Goal: Information Seeking & Learning: Learn about a topic

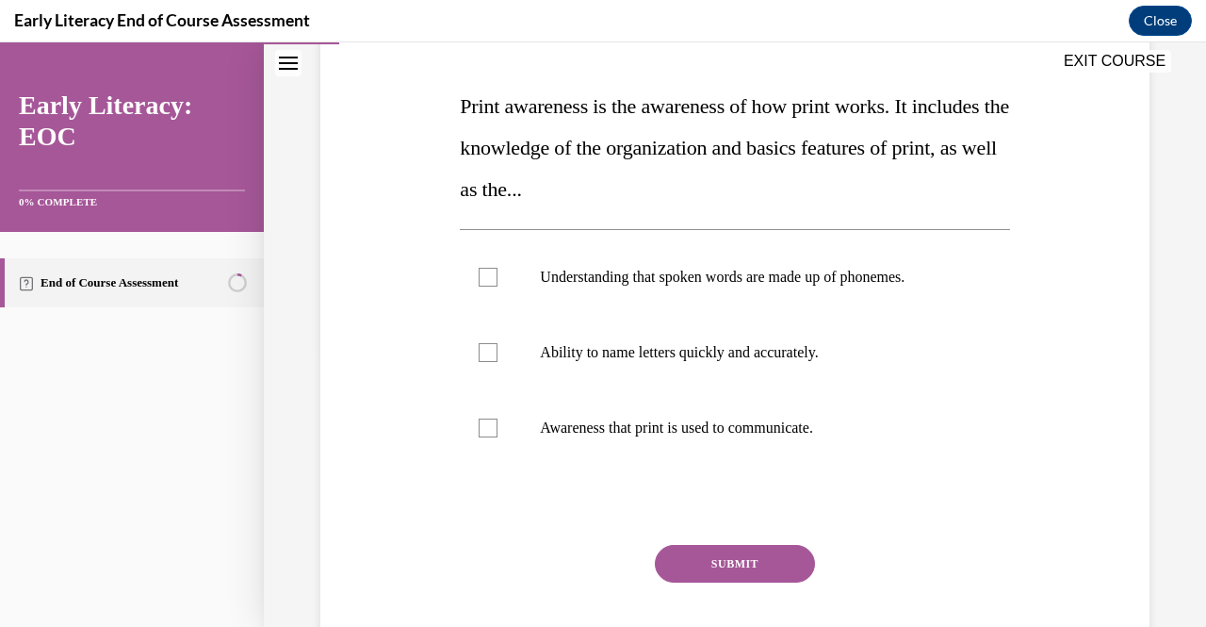
scroll to position [275, 0]
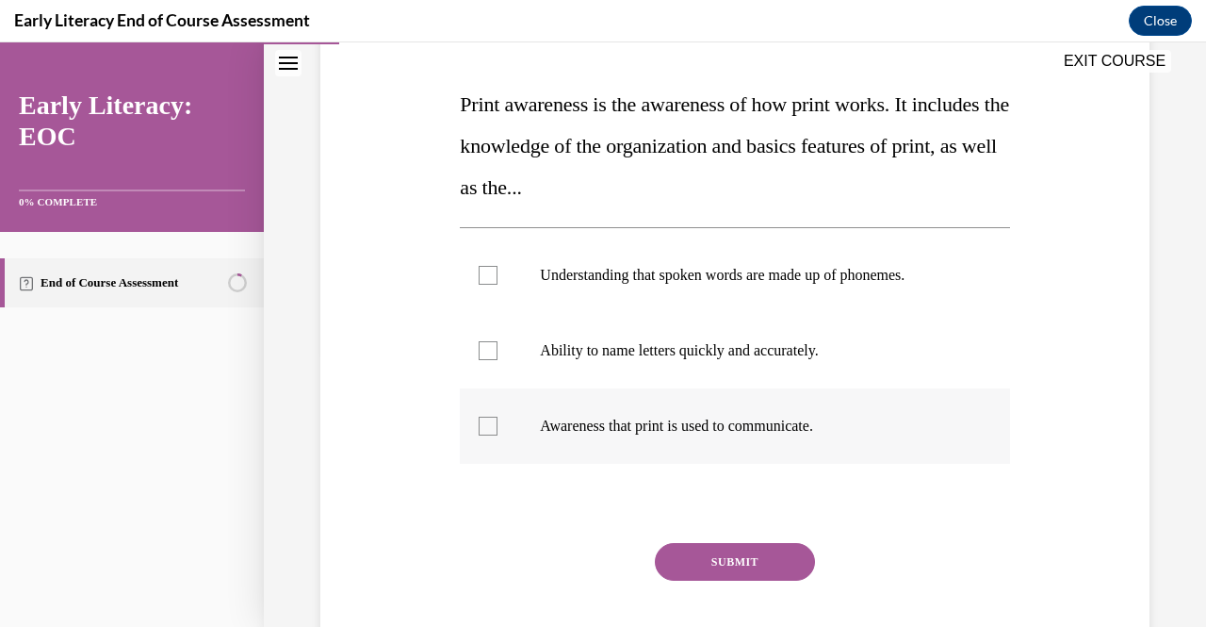
click at [490, 422] on div at bounding box center [488, 425] width 19 height 19
click at [773, 561] on button "SUBMIT" at bounding box center [735, 562] width 160 height 38
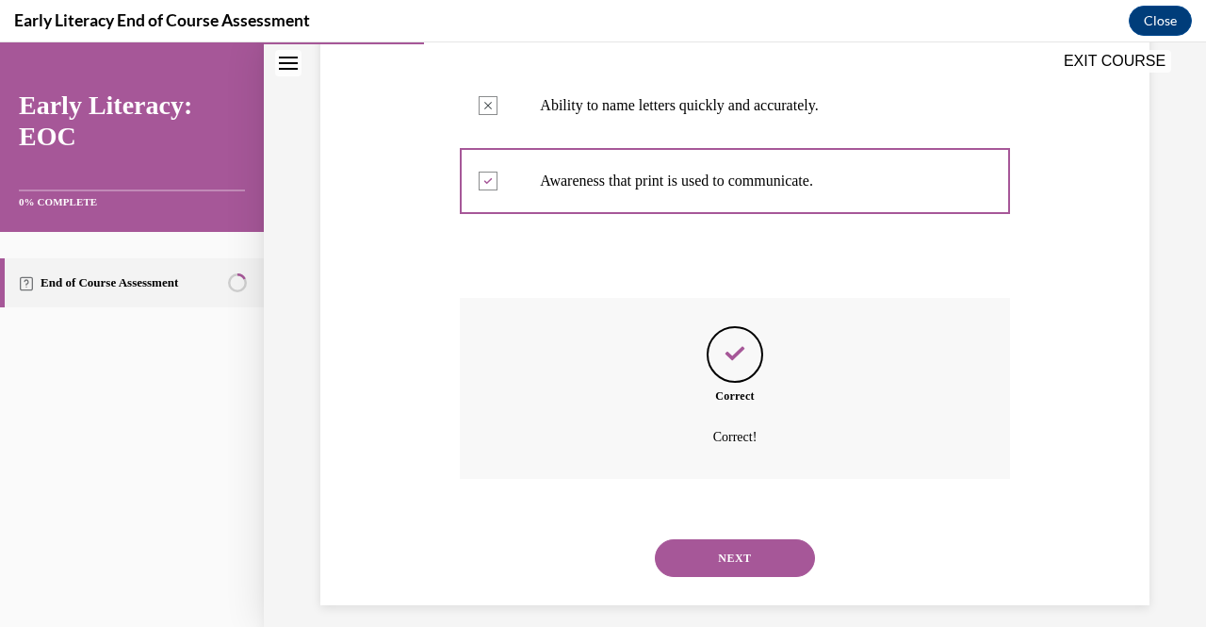
scroll to position [535, 0]
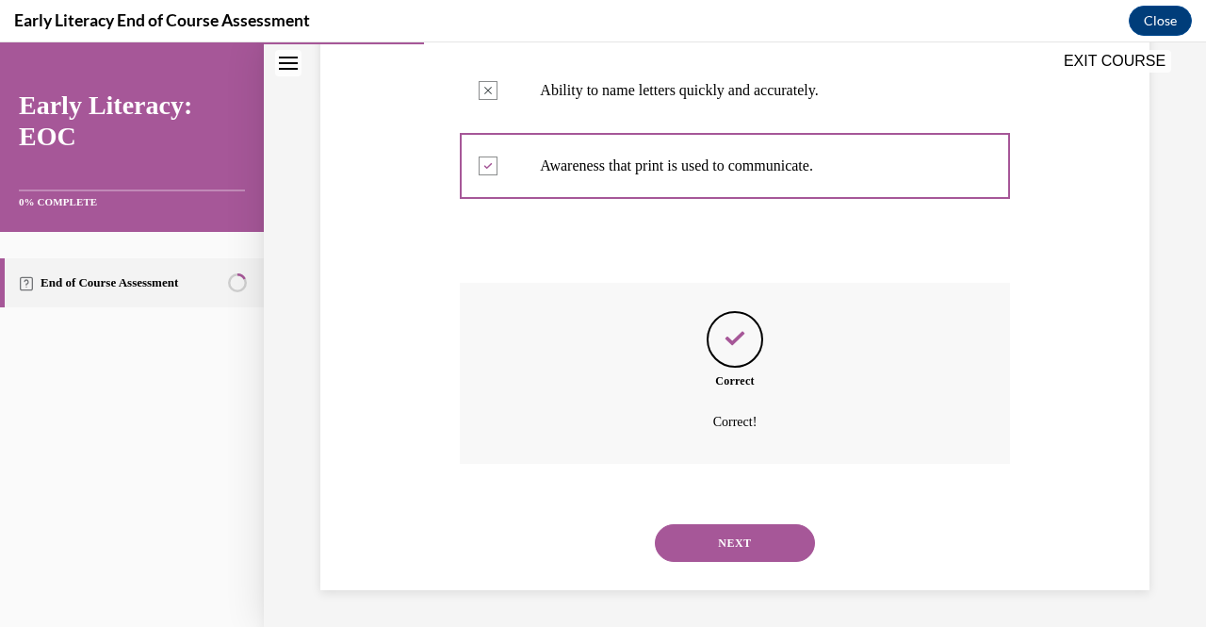
click at [744, 549] on button "NEXT" at bounding box center [735, 543] width 160 height 38
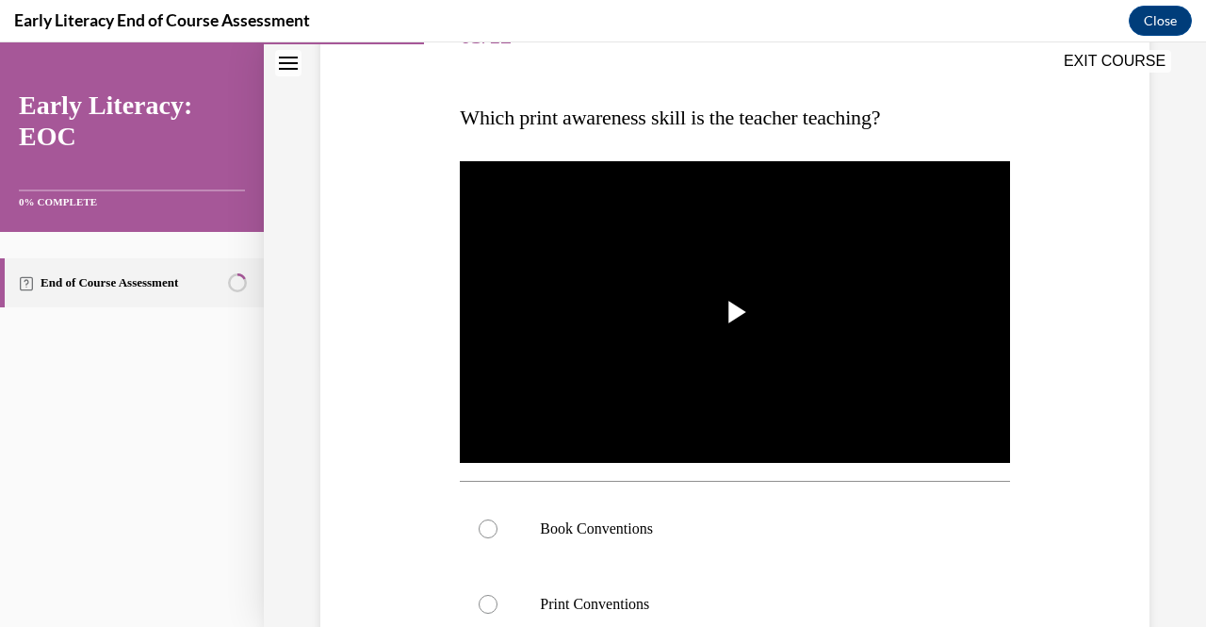
scroll to position [264, 0]
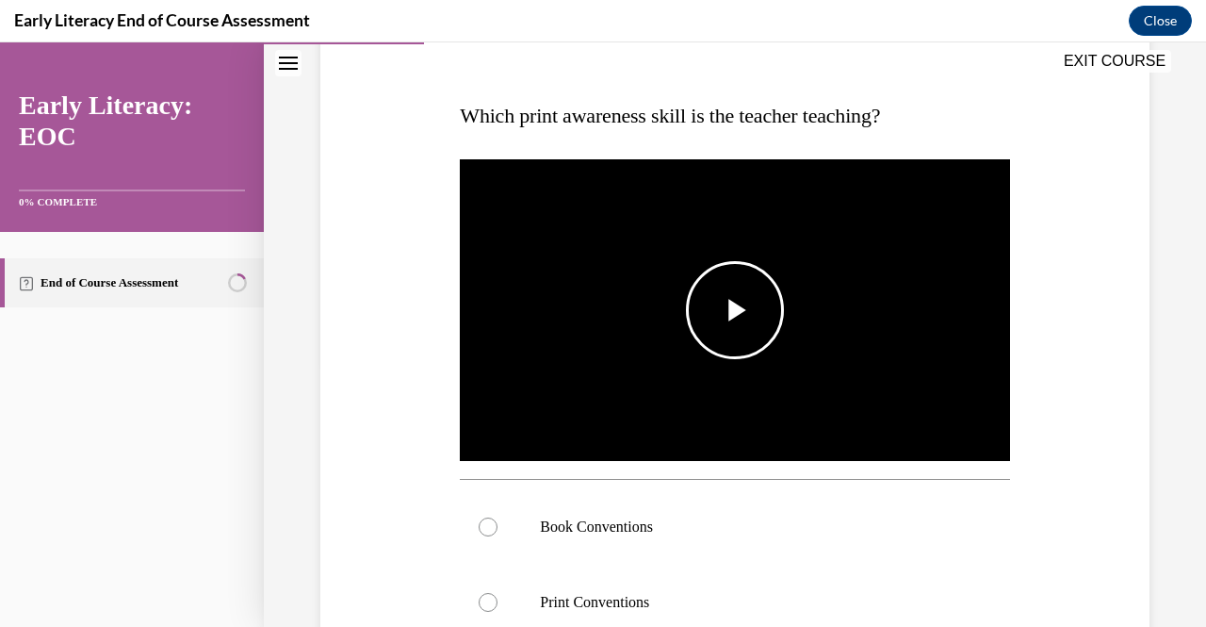
click at [735, 310] on span "Video player" at bounding box center [735, 310] width 0 height 0
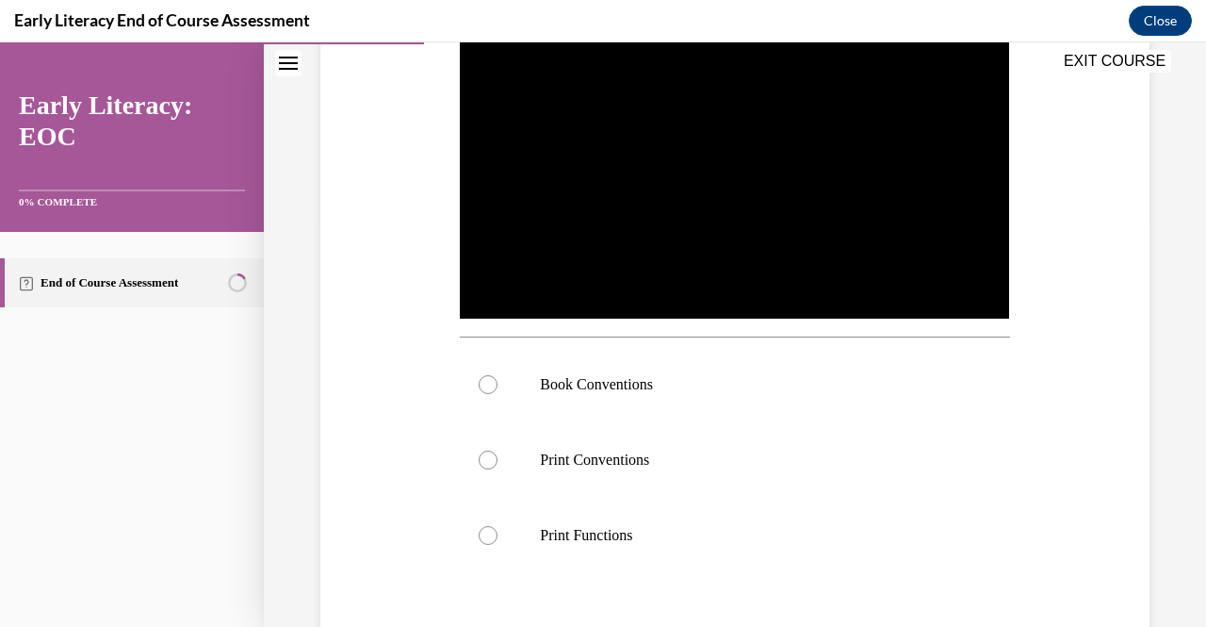
scroll to position [404, 0]
click at [492, 386] on div at bounding box center [488, 386] width 19 height 19
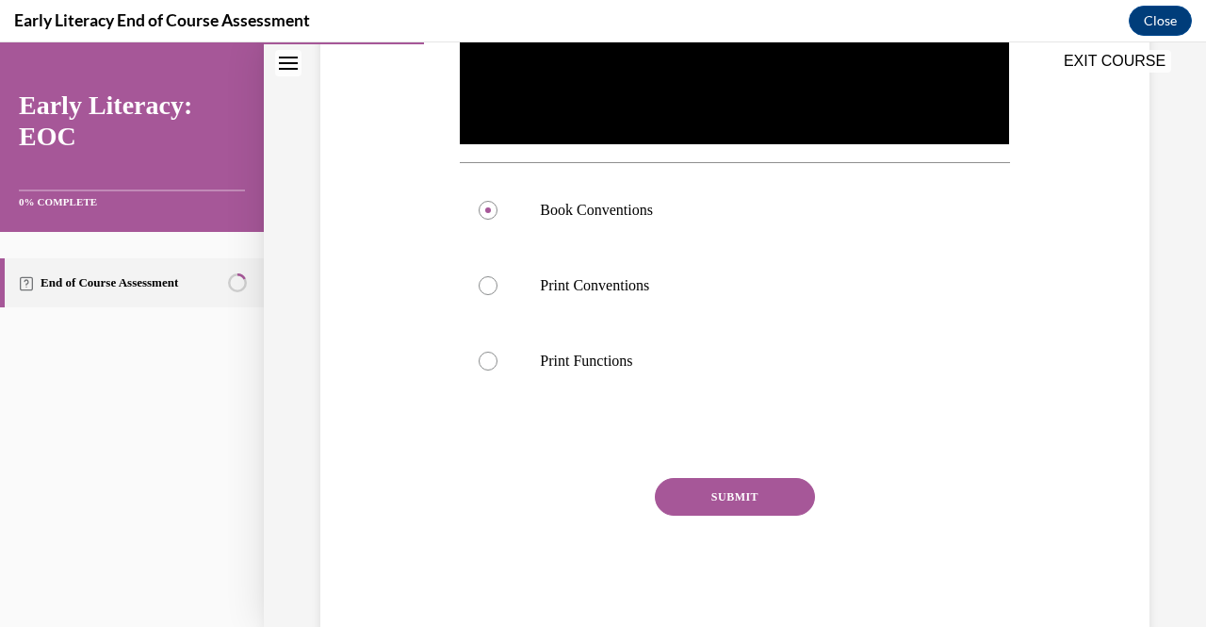
scroll to position [617, 0]
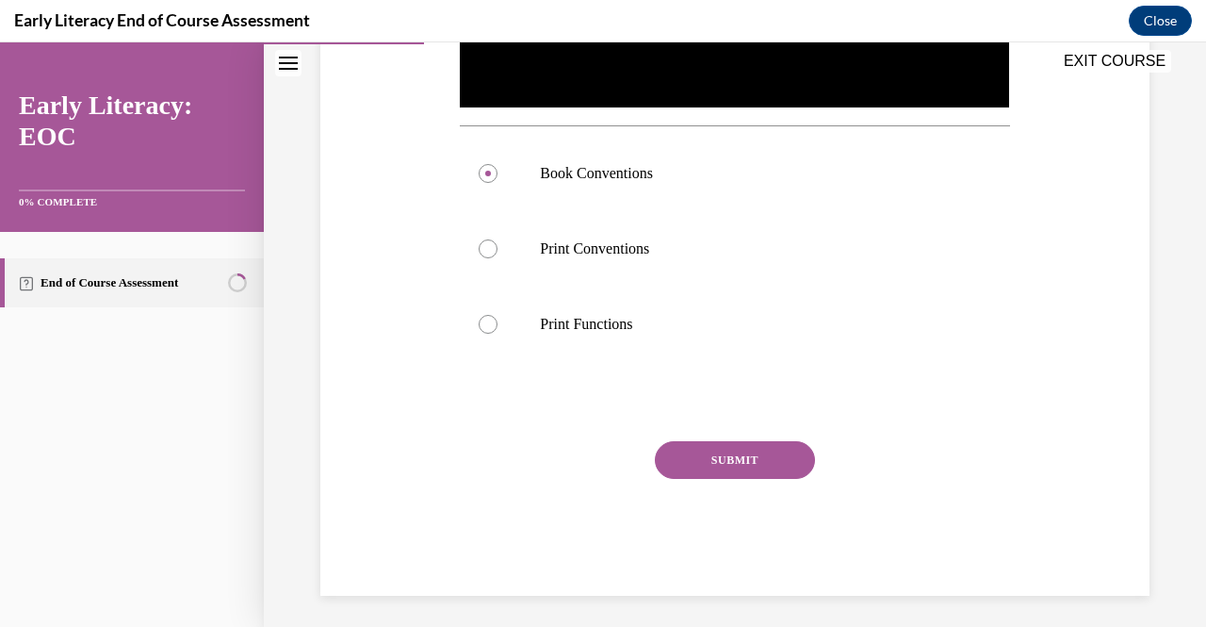
click at [748, 451] on button "SUBMIT" at bounding box center [735, 460] width 160 height 38
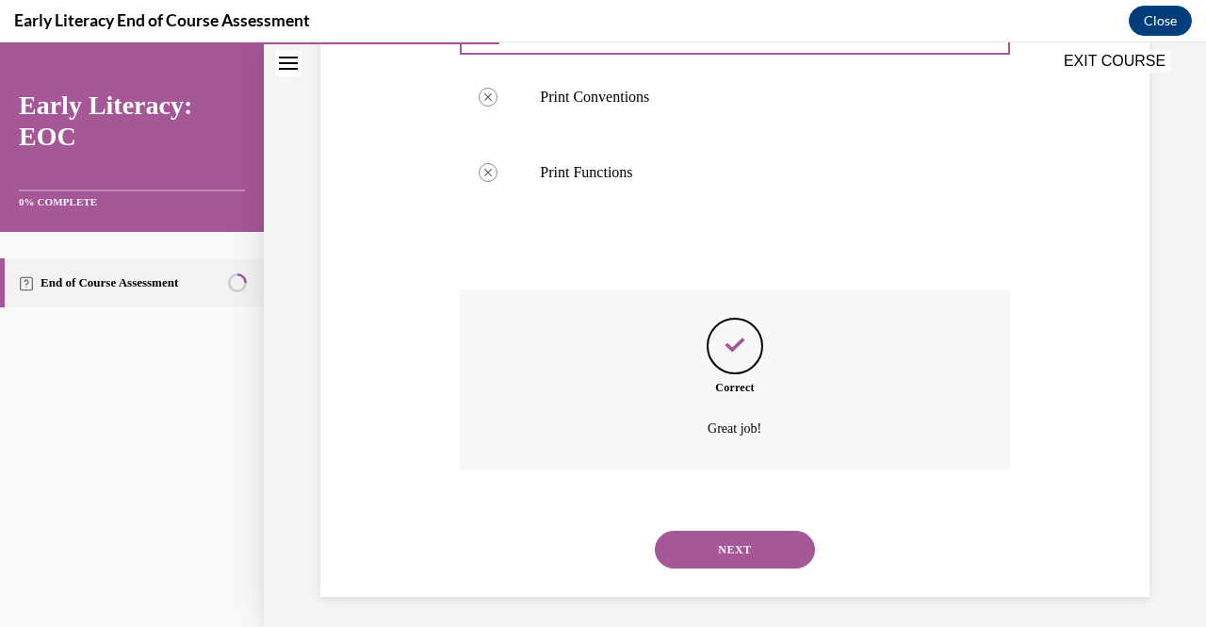
scroll to position [770, 0]
click at [750, 545] on button "NEXT" at bounding box center [735, 549] width 160 height 38
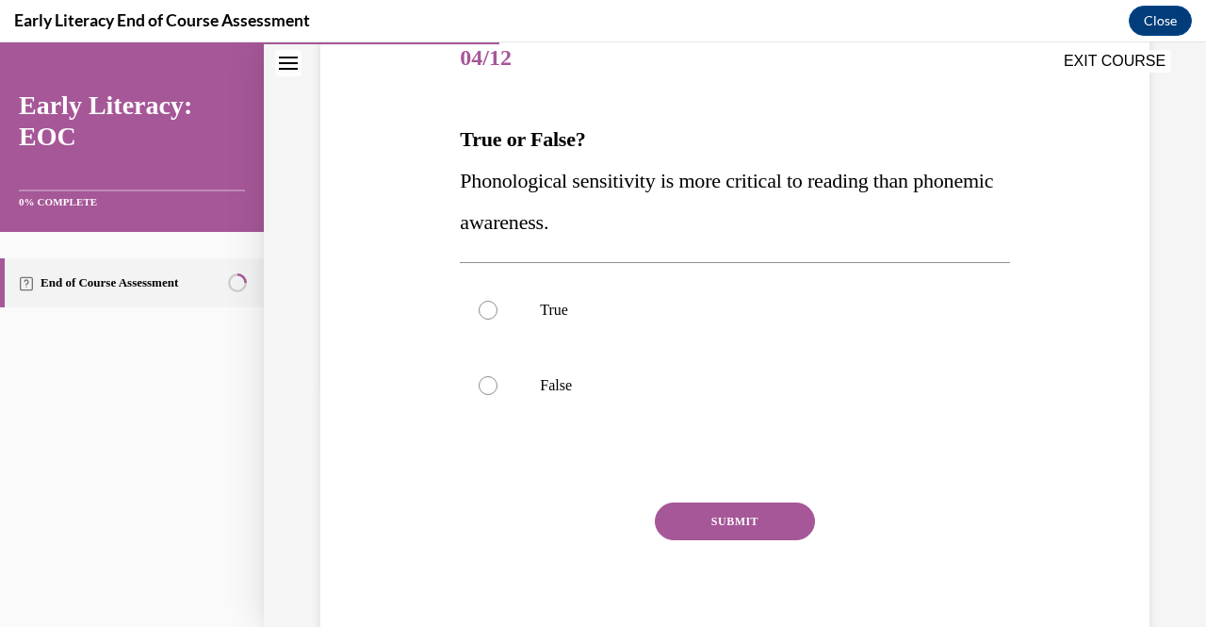
scroll to position [244, 0]
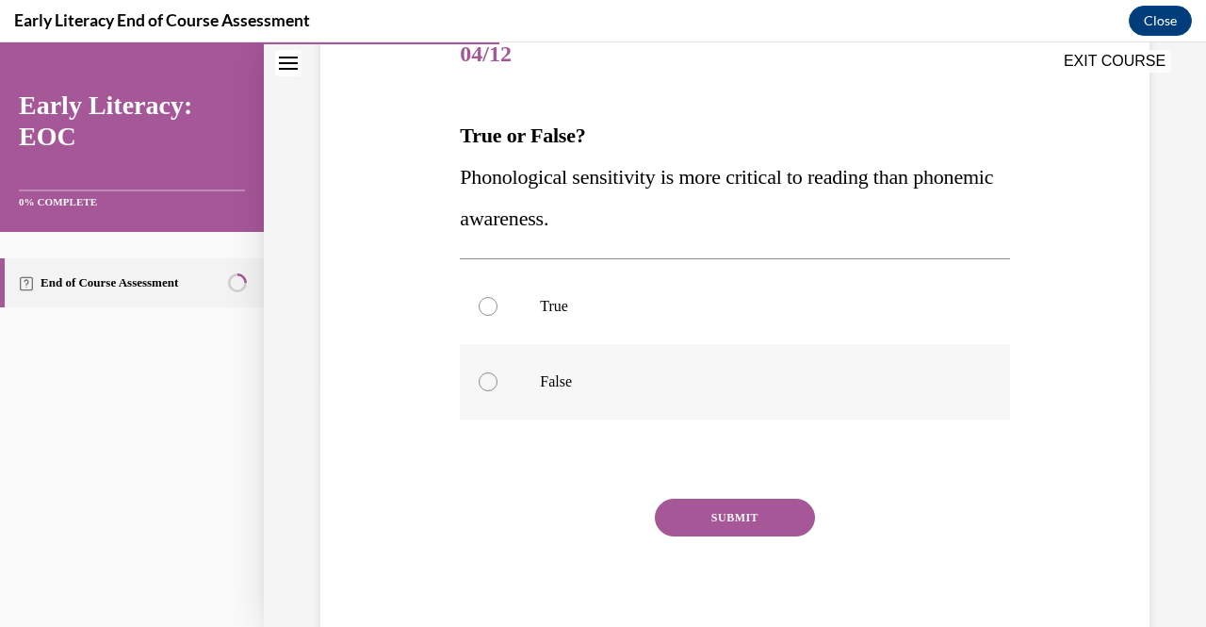
click at [492, 383] on div at bounding box center [488, 381] width 19 height 19
click at [739, 520] on button "SUBMIT" at bounding box center [735, 517] width 160 height 38
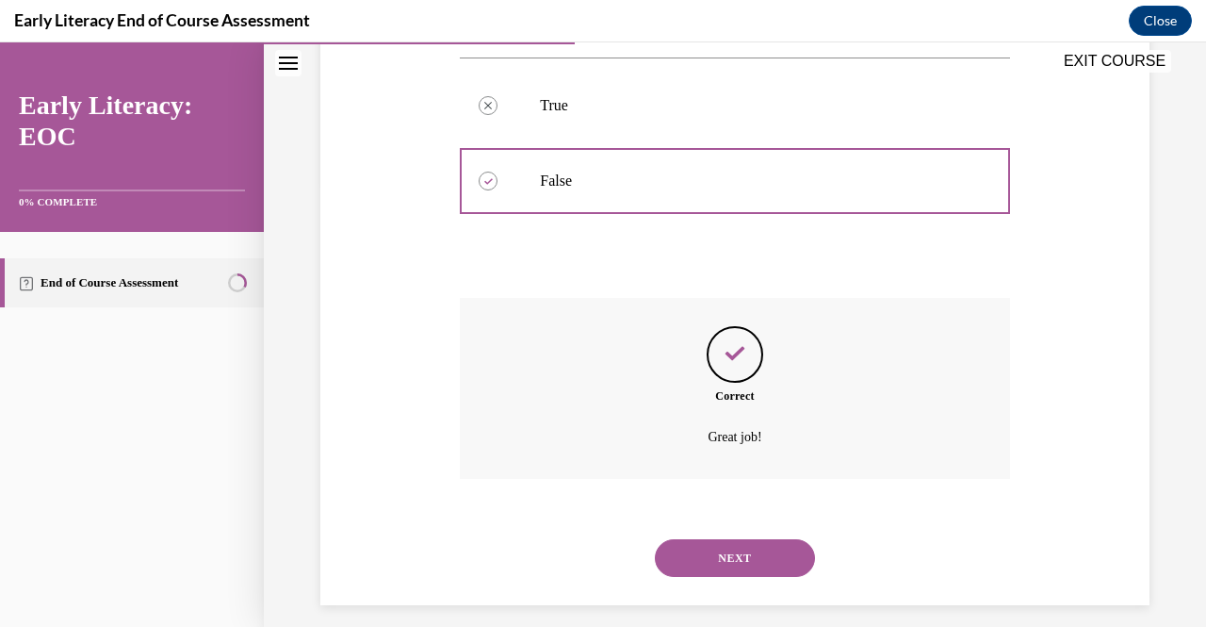
scroll to position [460, 0]
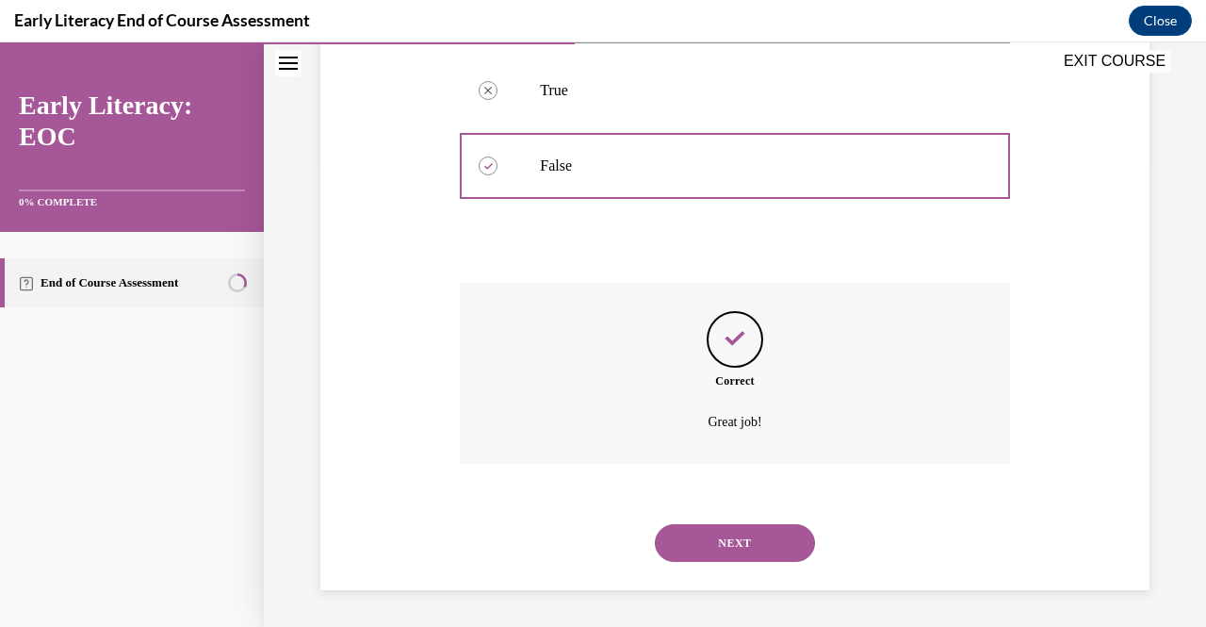
click at [723, 539] on button "NEXT" at bounding box center [735, 543] width 160 height 38
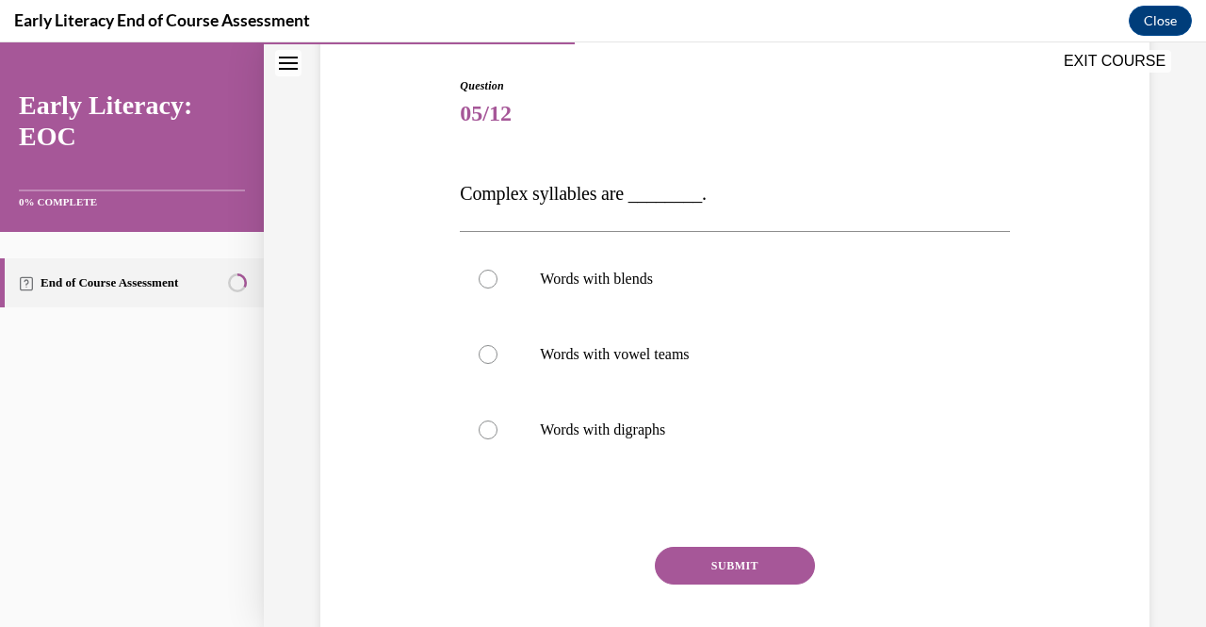
scroll to position [181, 0]
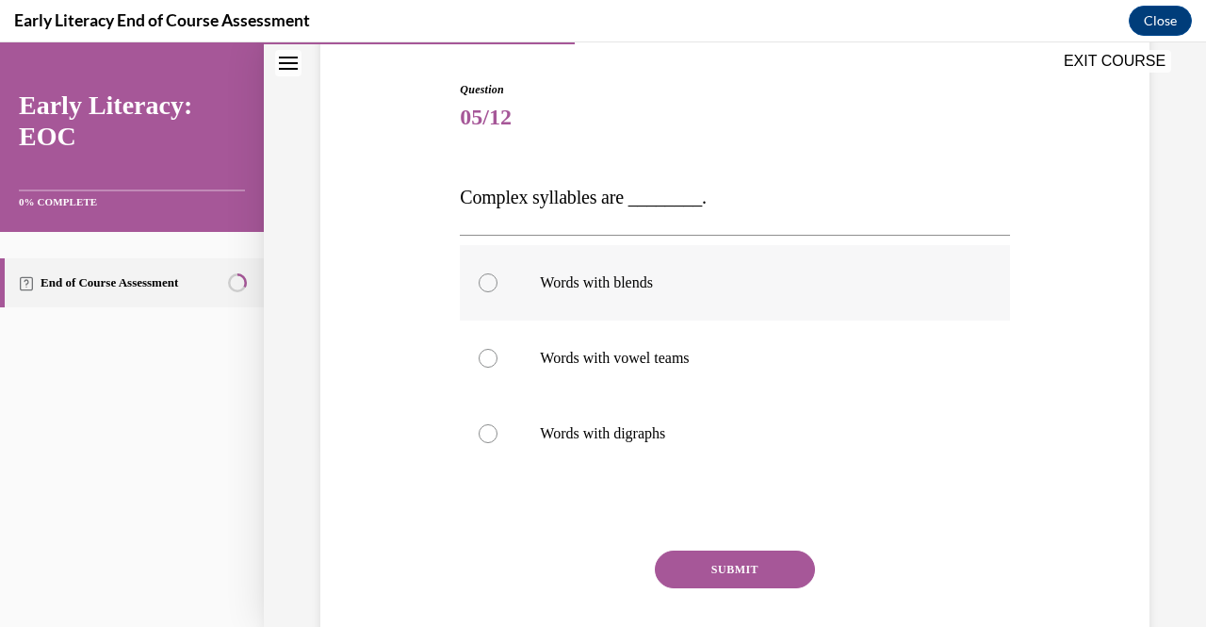
click at [484, 282] on div at bounding box center [488, 282] width 19 height 19
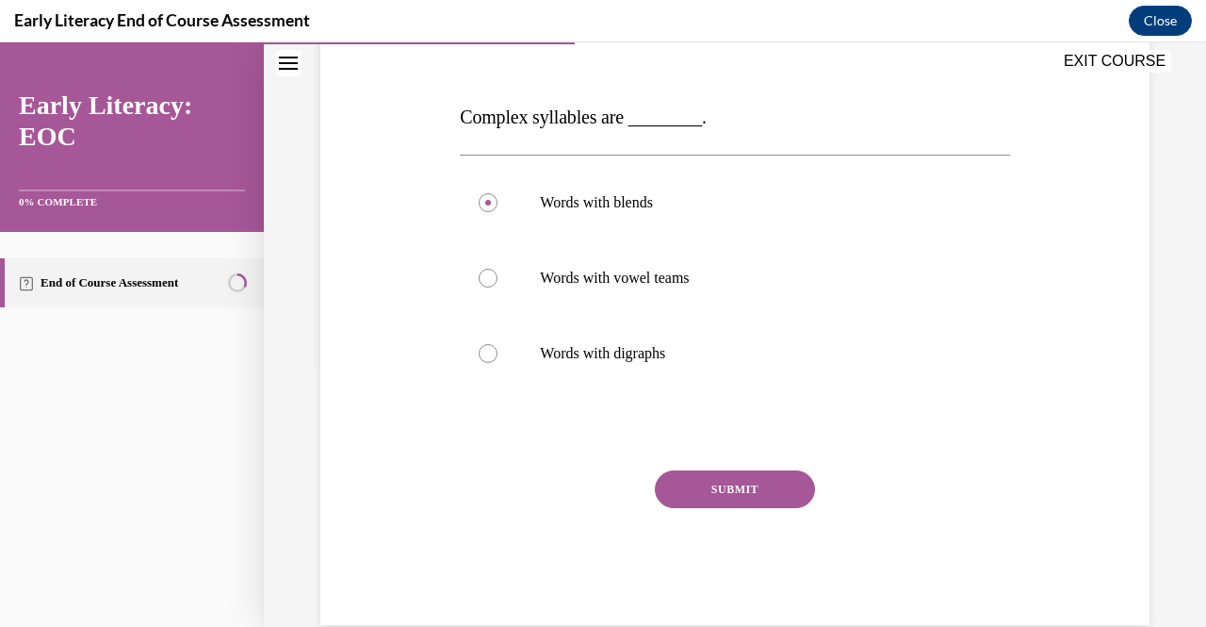
click at [733, 500] on button "SUBMIT" at bounding box center [735, 489] width 160 height 38
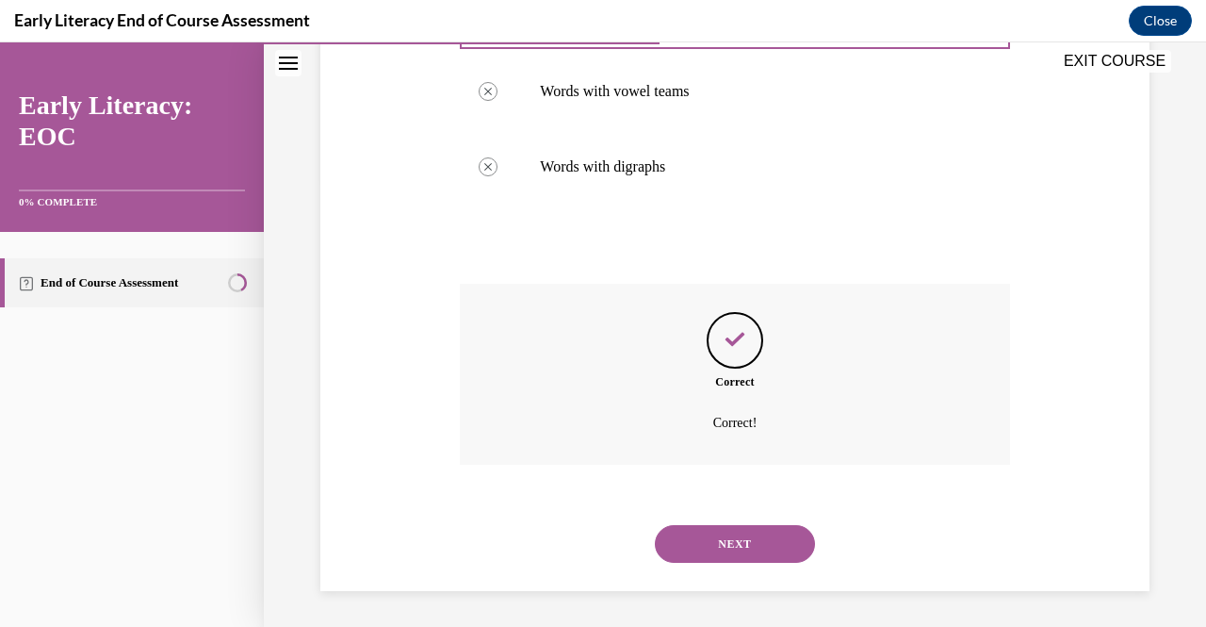
scroll to position [448, 0]
click at [765, 550] on button "NEXT" at bounding box center [735, 543] width 160 height 38
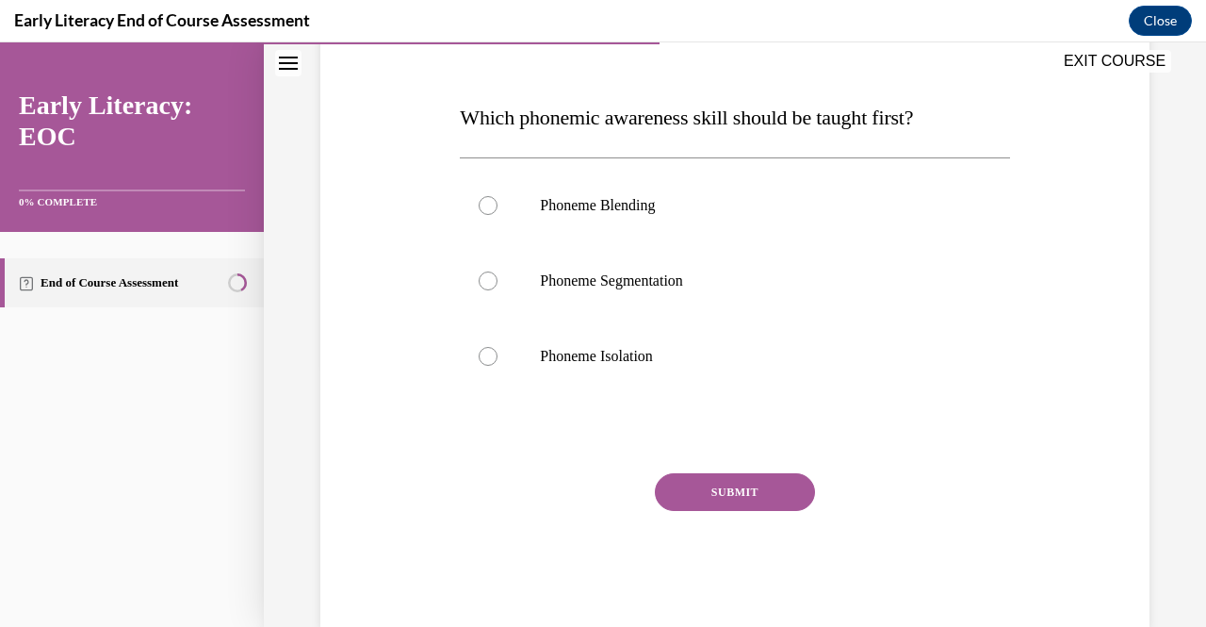
scroll to position [273, 0]
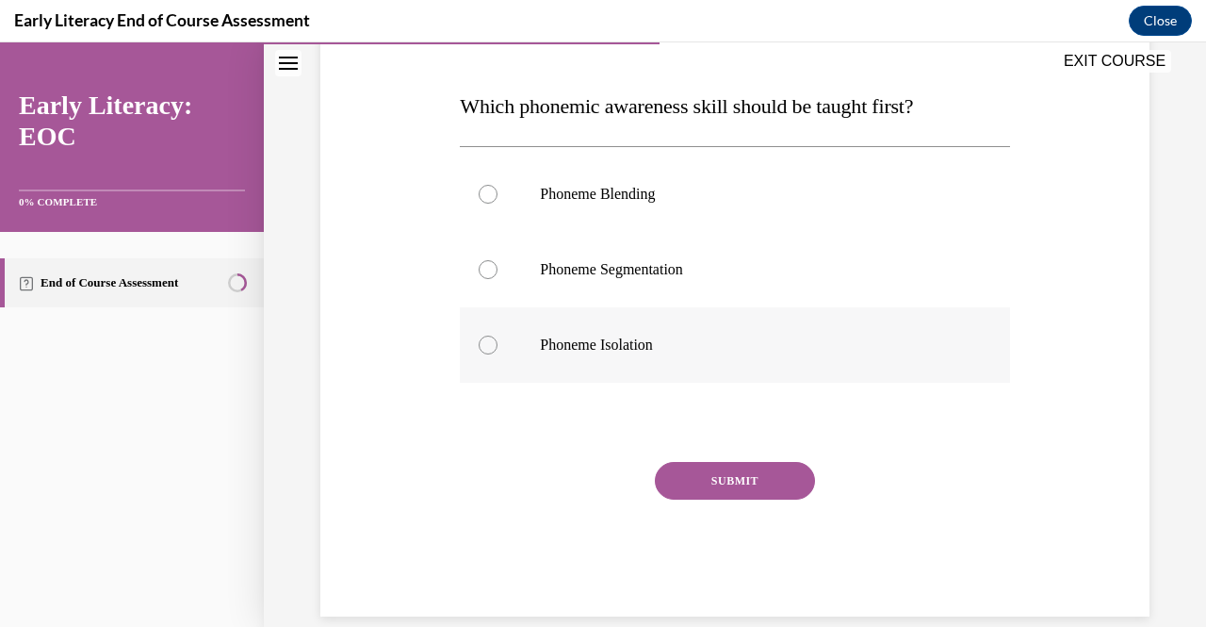
click at [481, 348] on div at bounding box center [488, 344] width 19 height 19
click at [715, 480] on button "SUBMIT" at bounding box center [735, 481] width 160 height 38
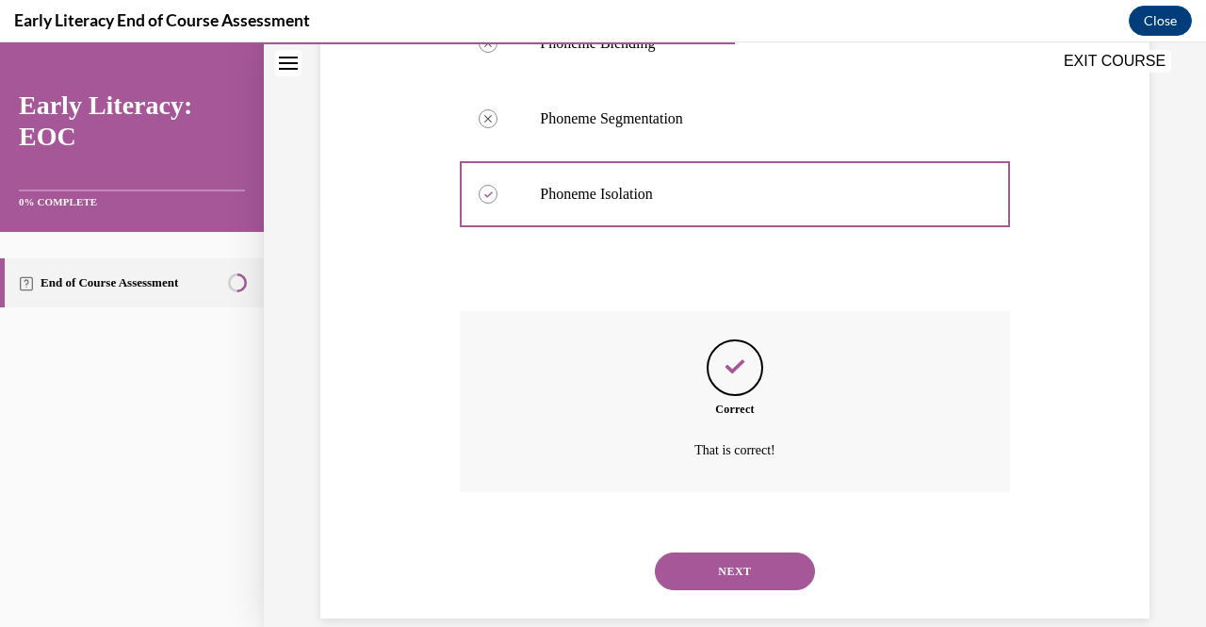
scroll to position [452, 0]
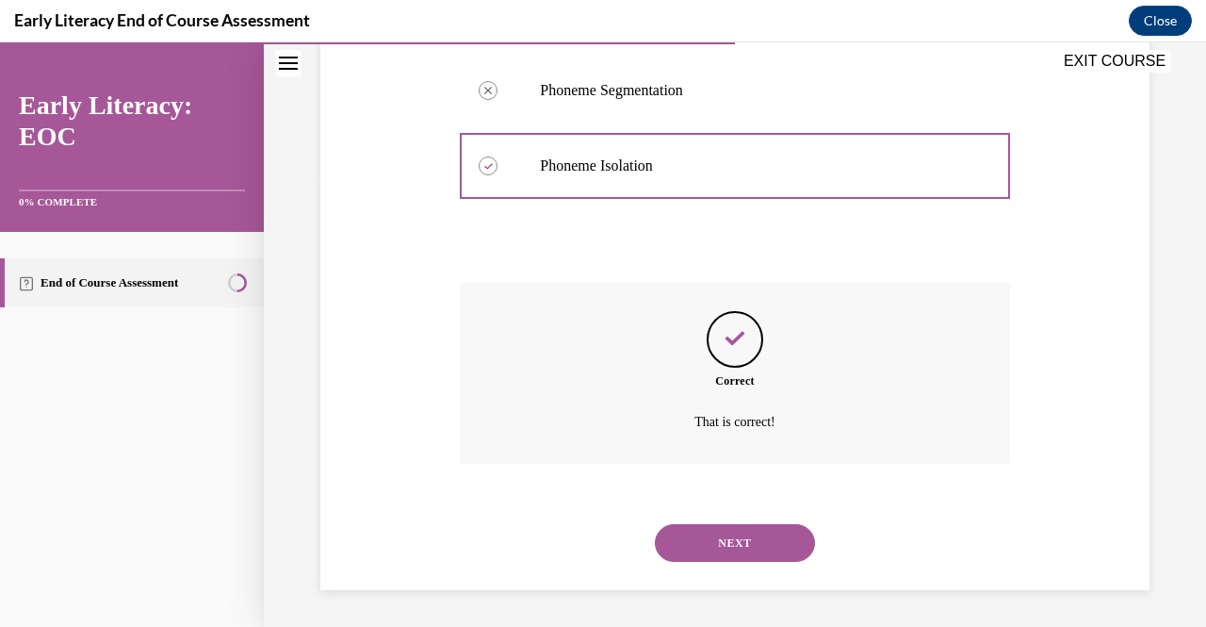
click at [757, 550] on button "NEXT" at bounding box center [735, 543] width 160 height 38
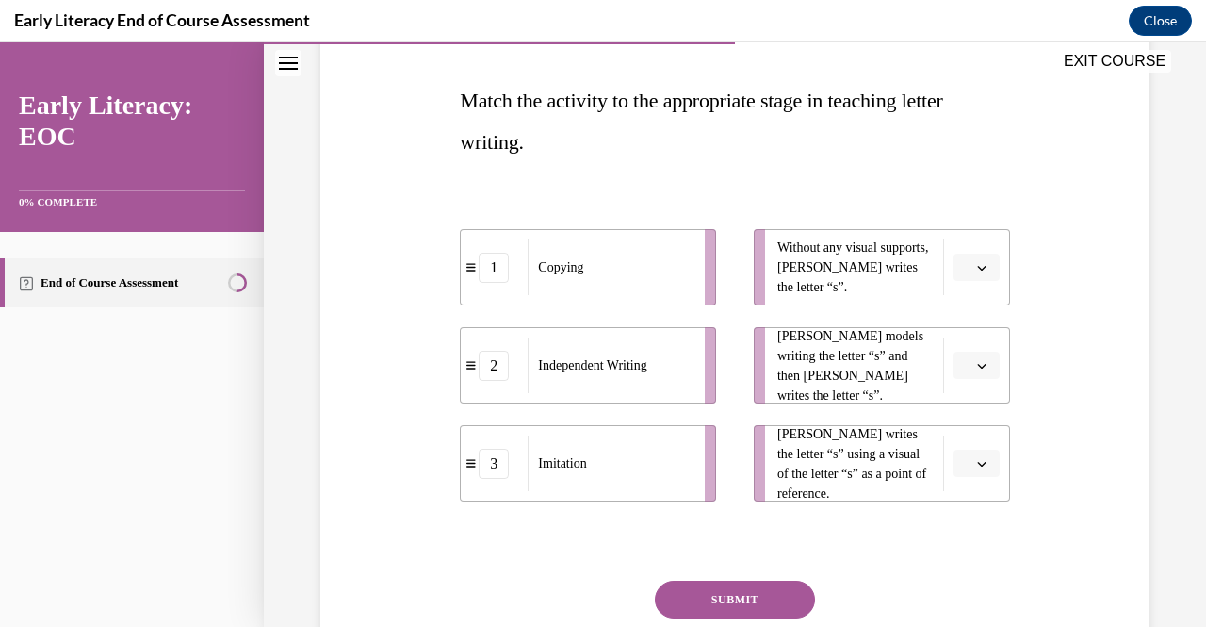
scroll to position [285, 0]
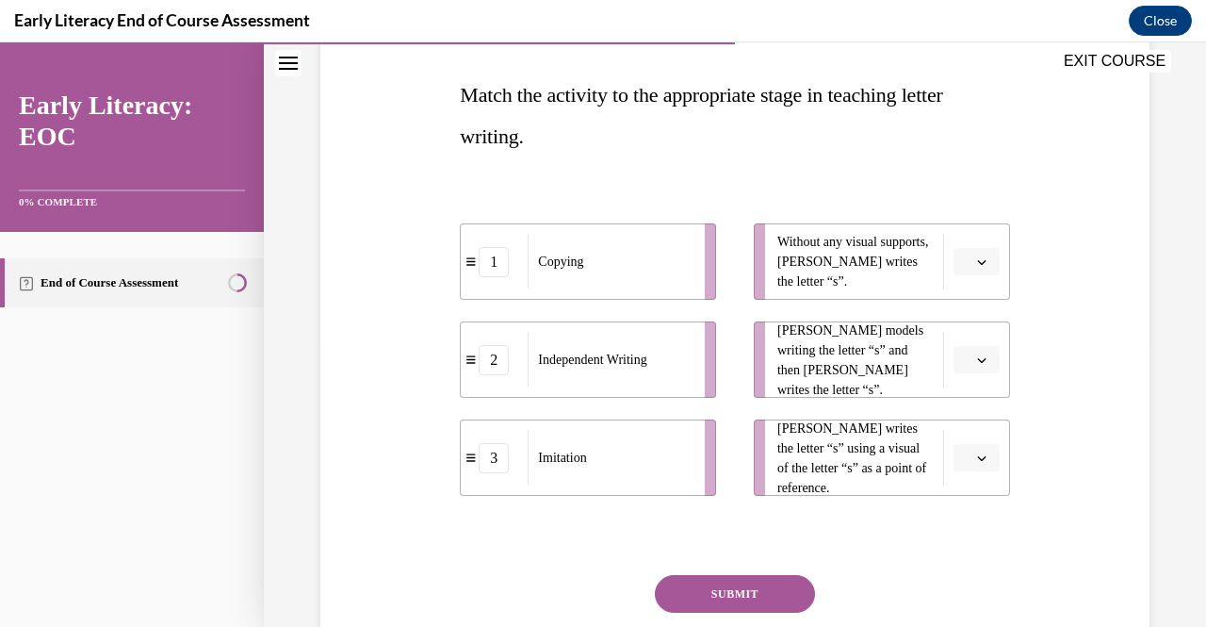
click at [977, 262] on icon "button" at bounding box center [981, 261] width 9 height 9
click at [965, 372] on div "2" at bounding box center [961, 379] width 46 height 38
click at [977, 459] on icon "button" at bounding box center [981, 457] width 9 height 9
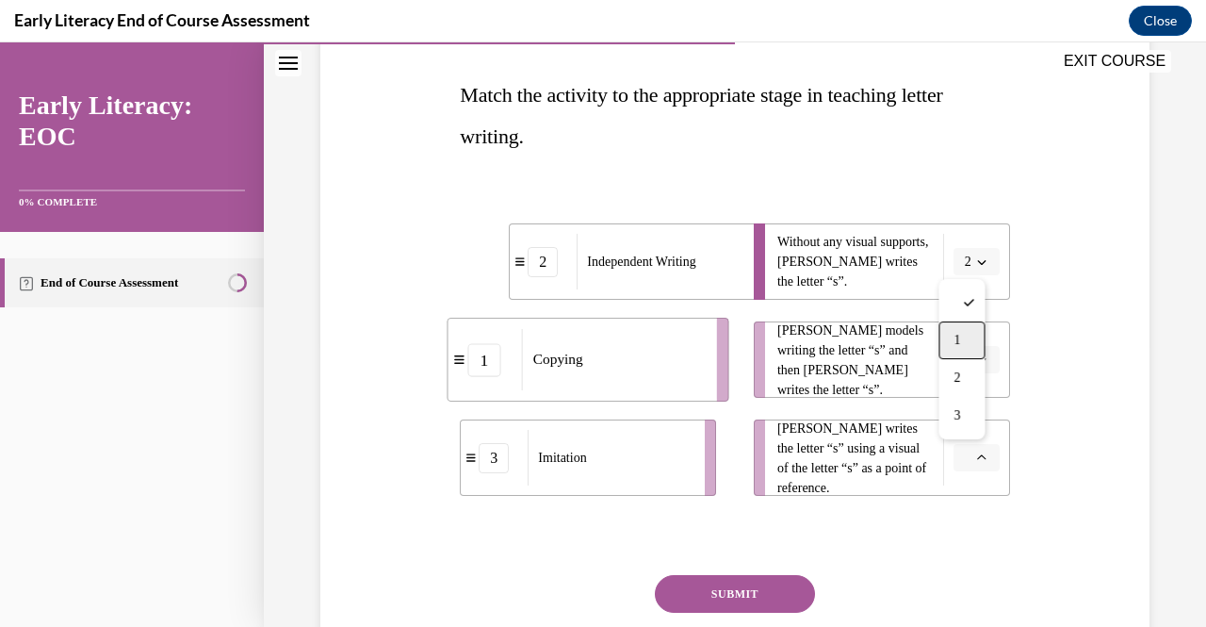
click at [953, 340] on span "1" at bounding box center [956, 340] width 7 height 15
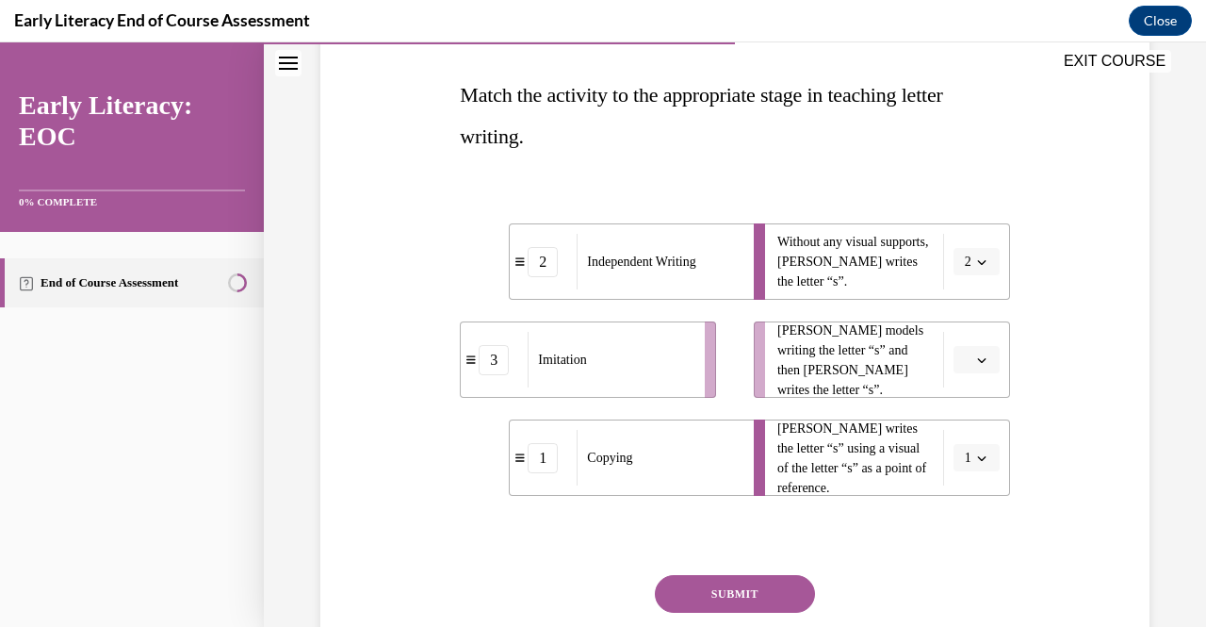
click at [977, 363] on icon "button" at bounding box center [981, 359] width 9 height 9
click at [955, 513] on span "3" at bounding box center [956, 514] width 7 height 15
click at [730, 596] on button "SUBMIT" at bounding box center [735, 594] width 160 height 38
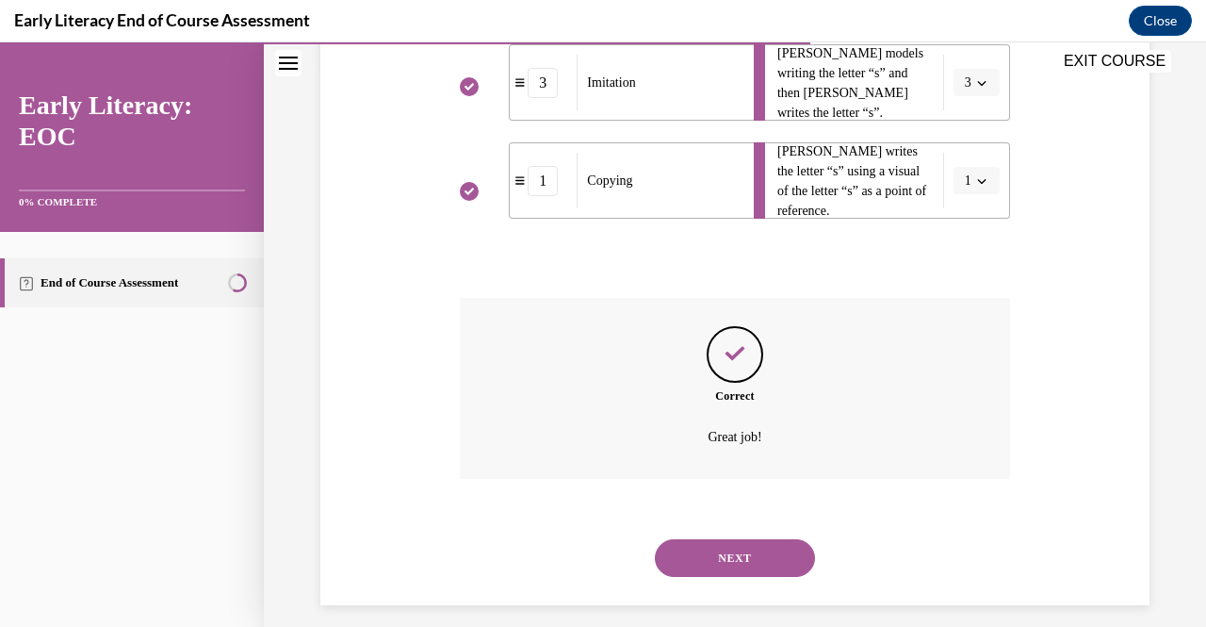
scroll to position [577, 0]
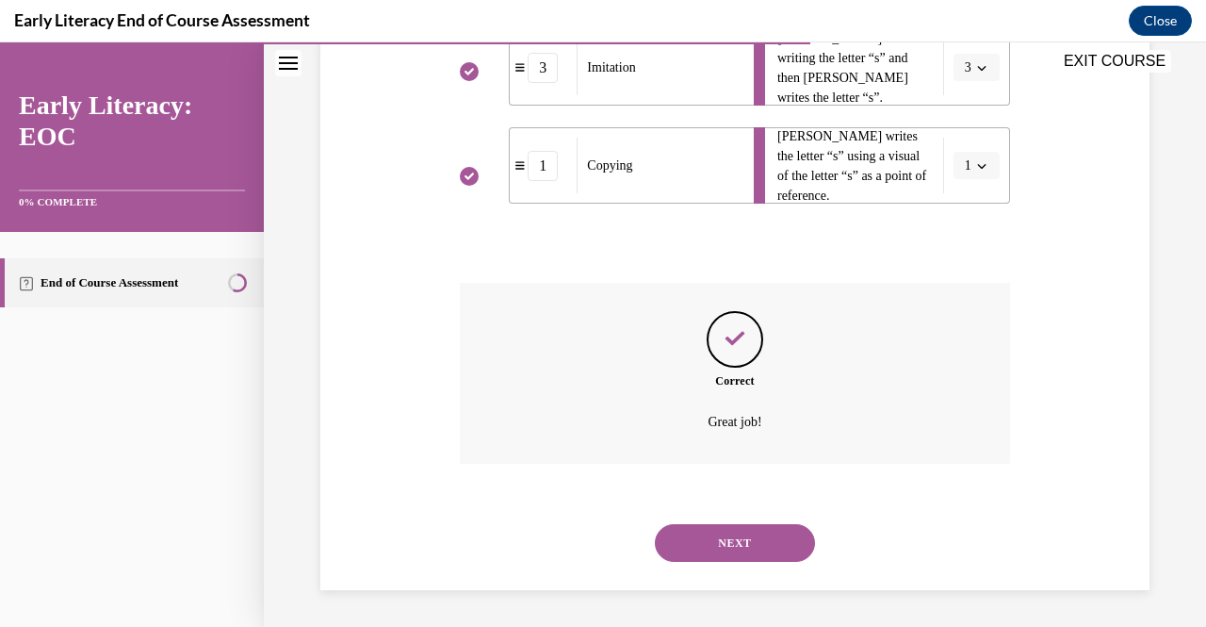
click at [709, 542] on button "NEXT" at bounding box center [735, 543] width 160 height 38
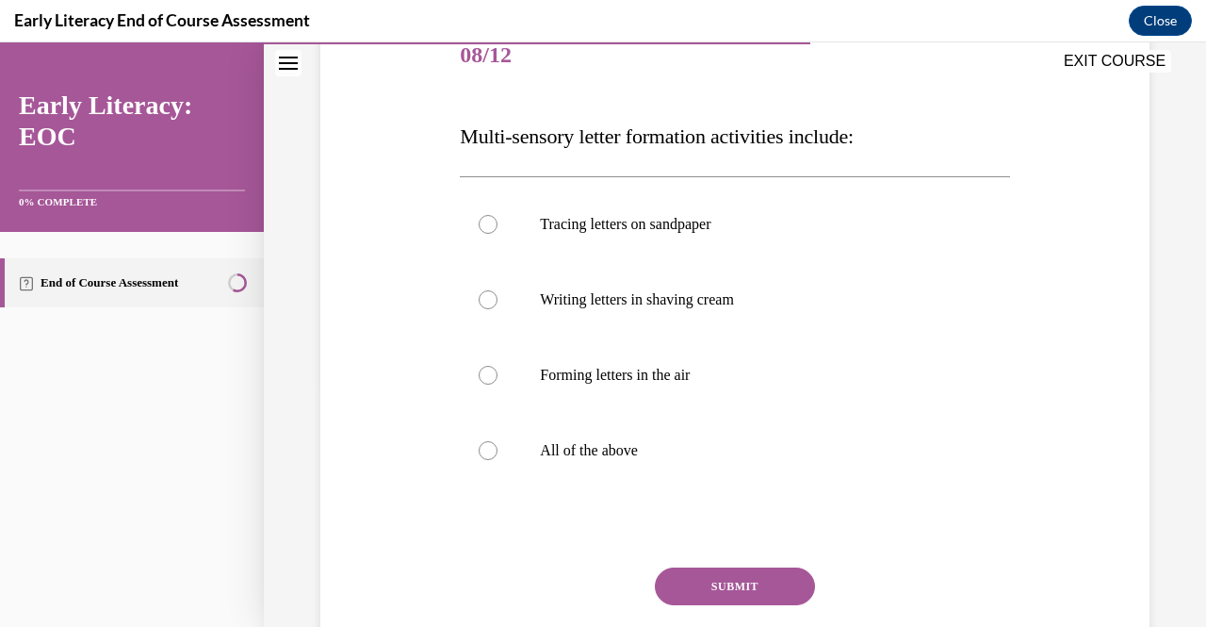
scroll to position [249, 0]
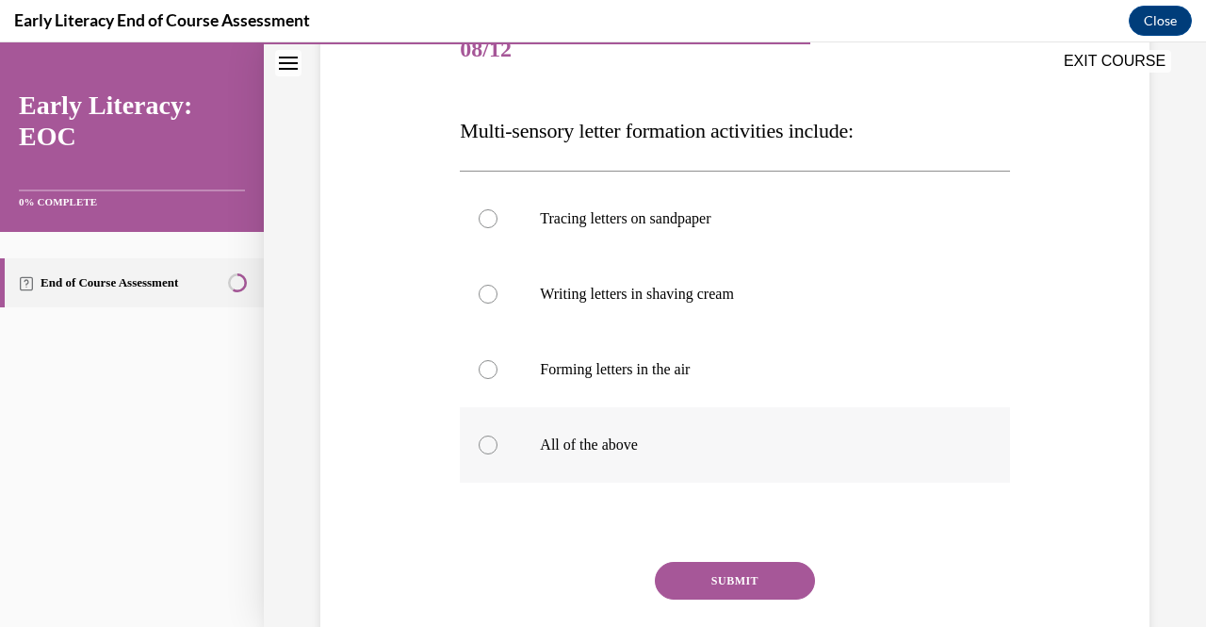
click at [489, 452] on div at bounding box center [488, 444] width 19 height 19
click at [744, 573] on button "SUBMIT" at bounding box center [735, 581] width 160 height 38
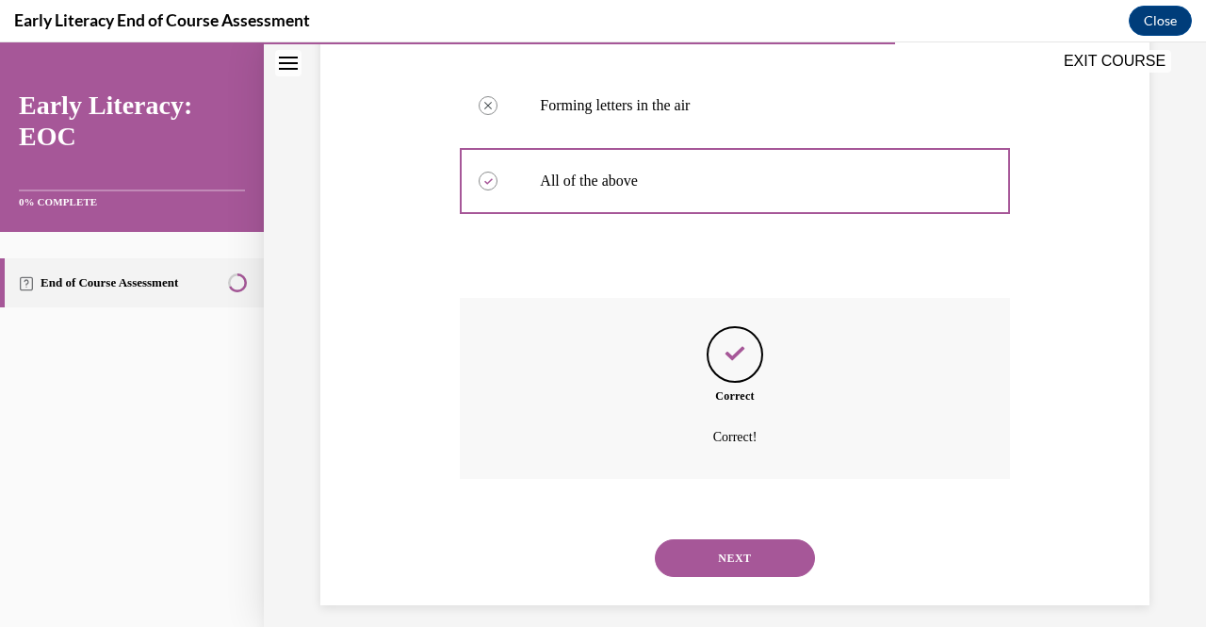
scroll to position [528, 0]
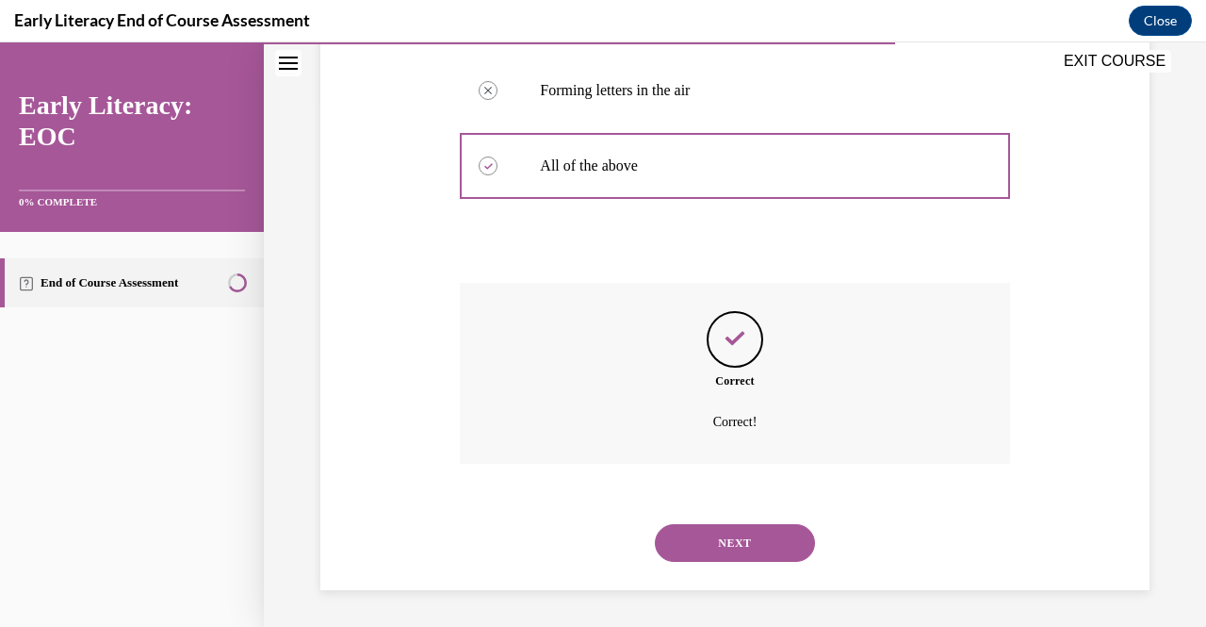
click at [731, 547] on button "NEXT" at bounding box center [735, 543] width 160 height 38
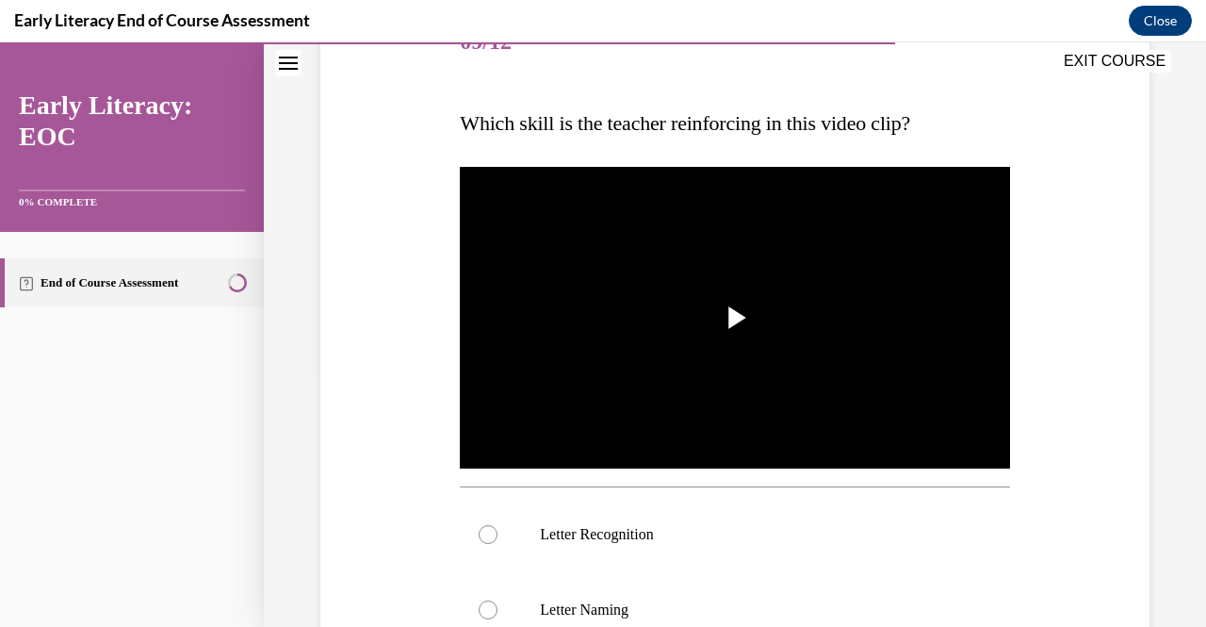
scroll to position [260, 0]
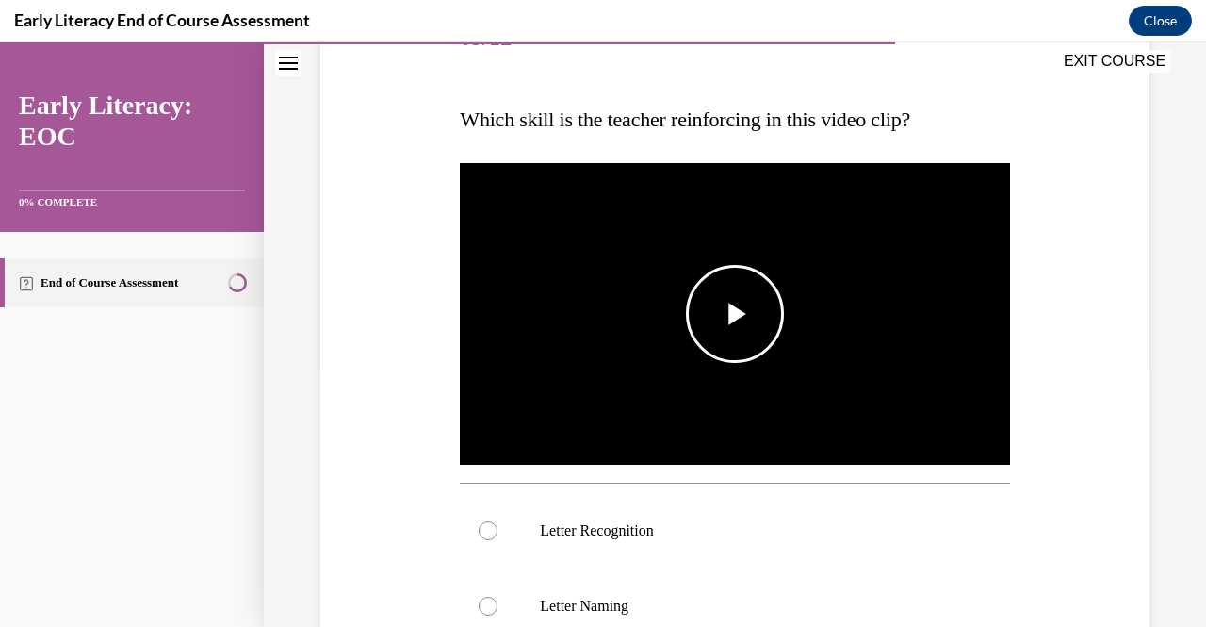
click at [735, 314] on span "Video player" at bounding box center [735, 314] width 0 height 0
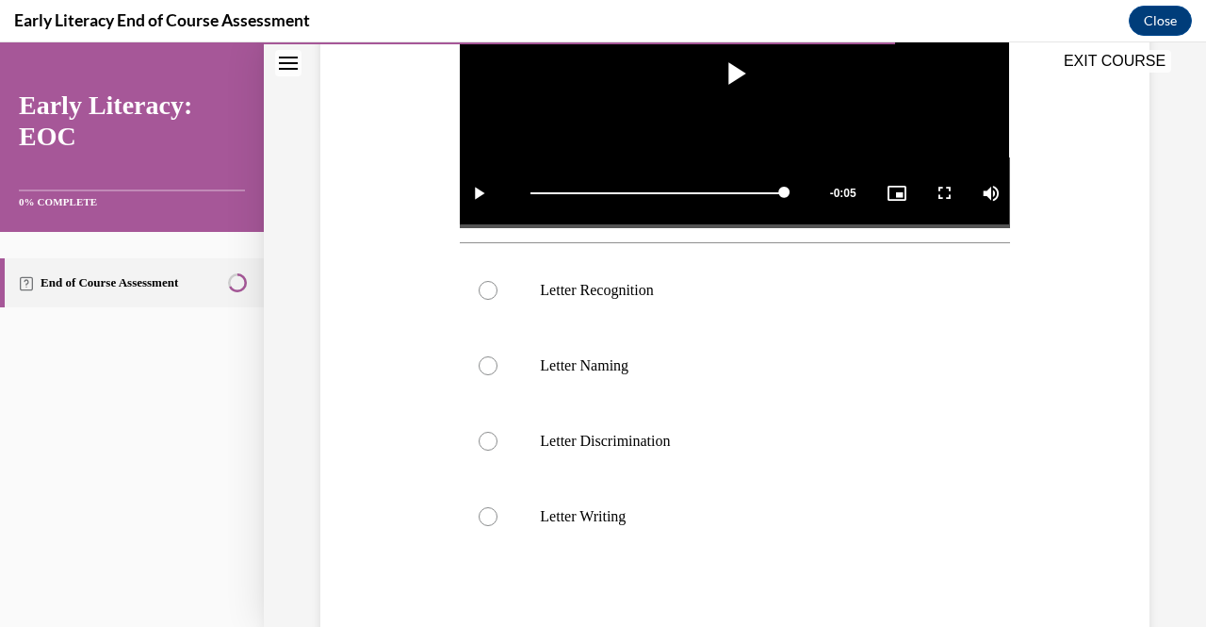
scroll to position [499, 0]
click at [482, 290] on div at bounding box center [488, 291] width 19 height 19
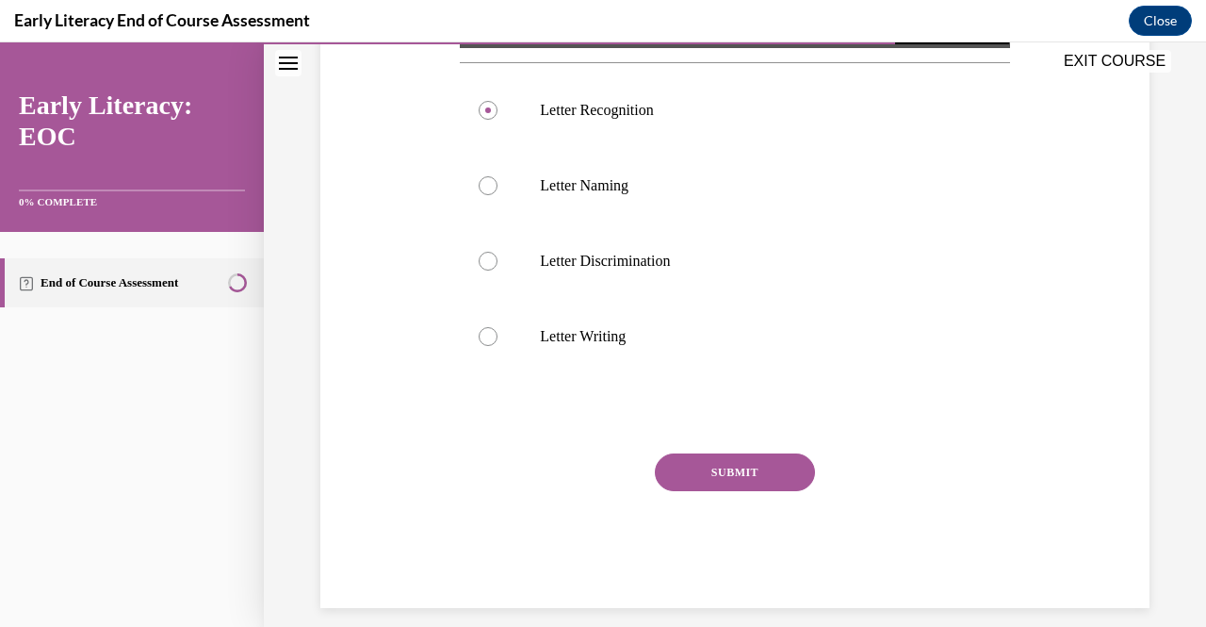
scroll to position [693, 0]
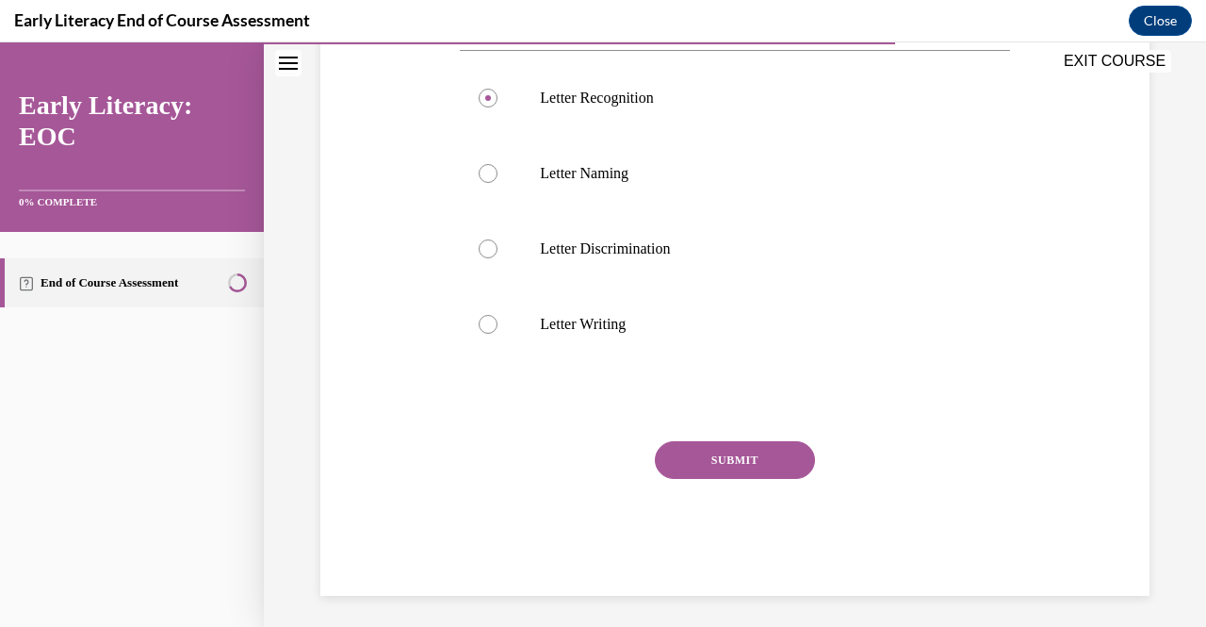
click at [733, 459] on button "SUBMIT" at bounding box center [735, 460] width 160 height 38
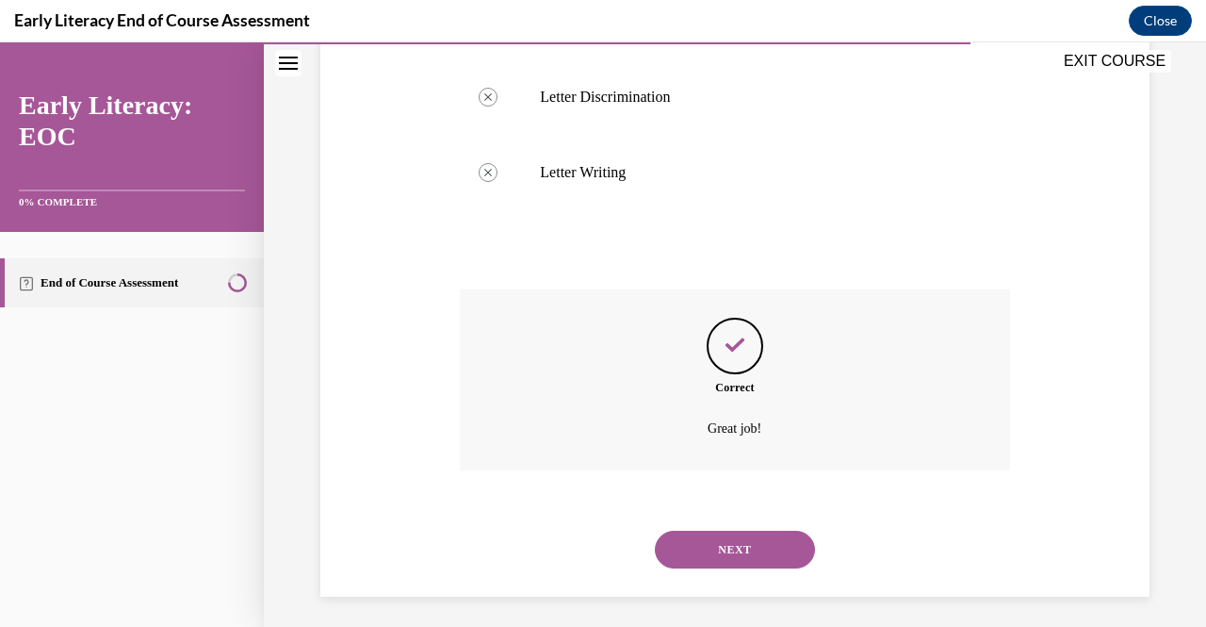
scroll to position [845, 0]
click at [752, 547] on button "NEXT" at bounding box center [735, 549] width 160 height 38
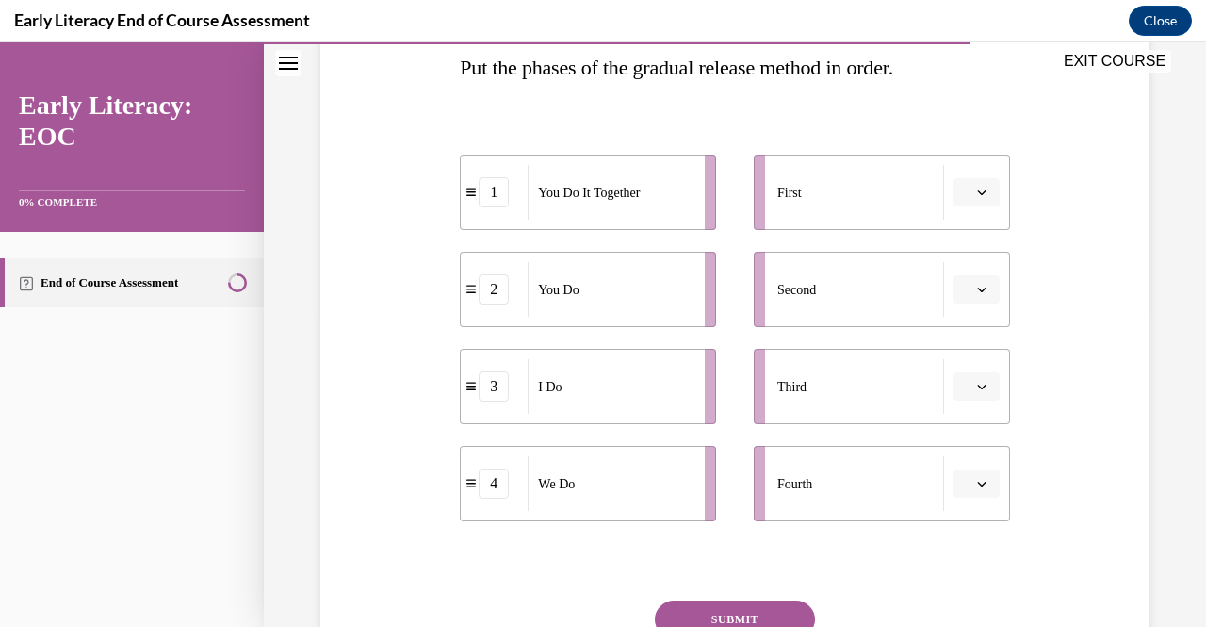
scroll to position [318, 0]
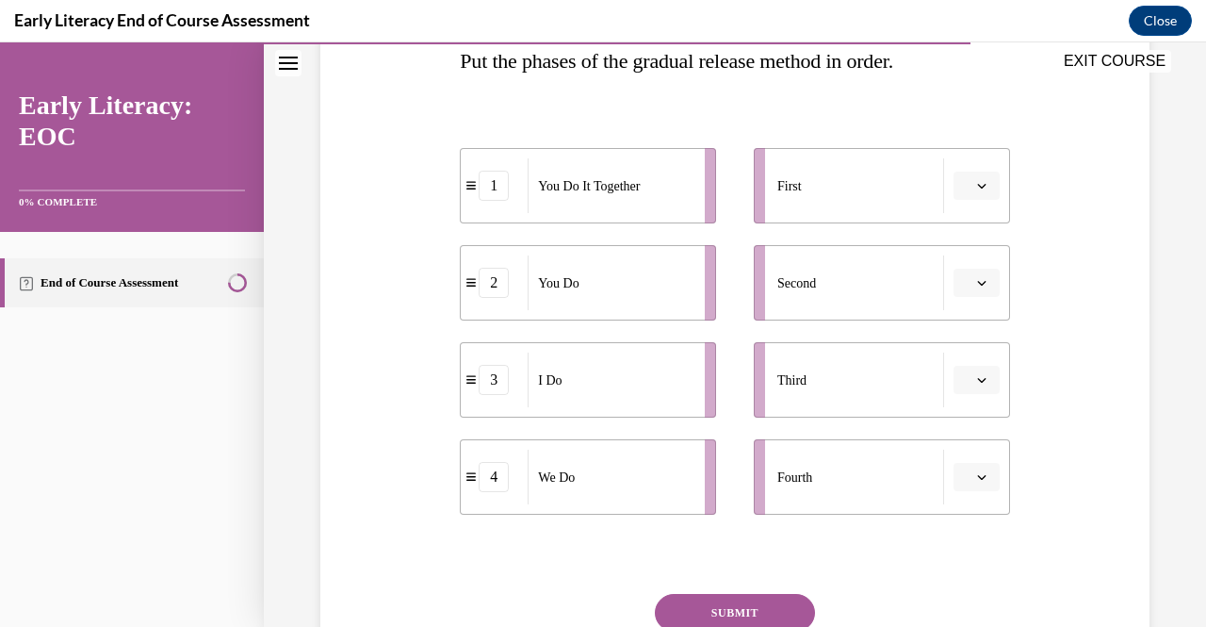
click at [977, 186] on icon "button" at bounding box center [981, 185] width 9 height 9
click at [967, 338] on div "3" at bounding box center [961, 340] width 46 height 38
click at [977, 281] on icon "button" at bounding box center [981, 282] width 9 height 9
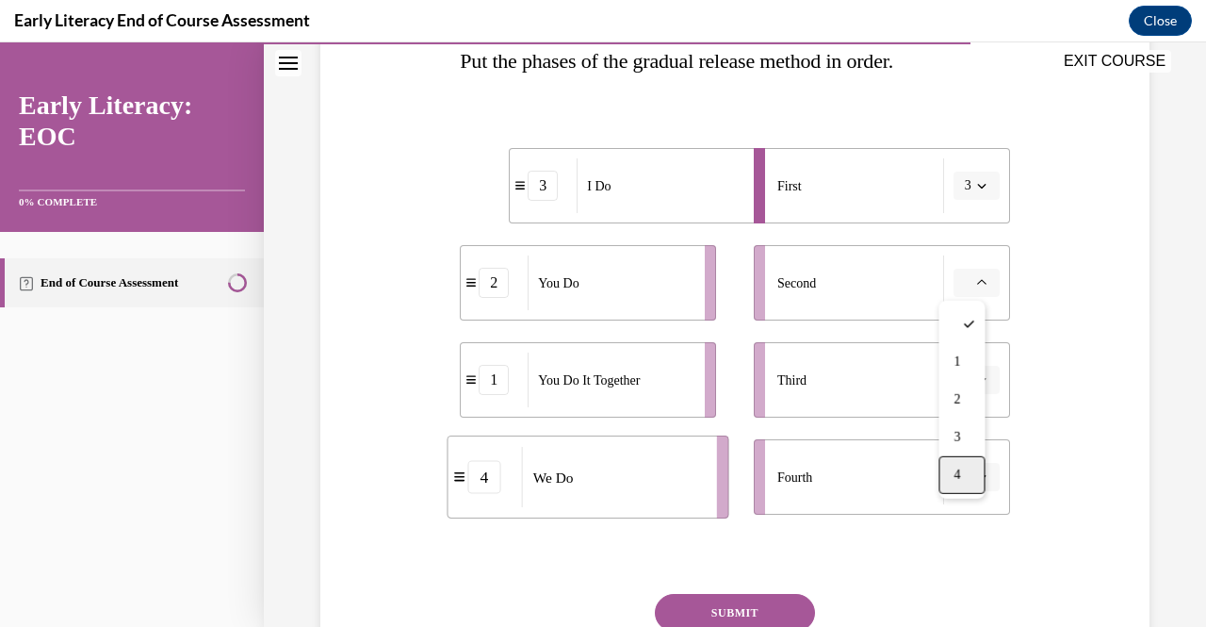
click at [959, 475] on span "4" at bounding box center [956, 474] width 7 height 15
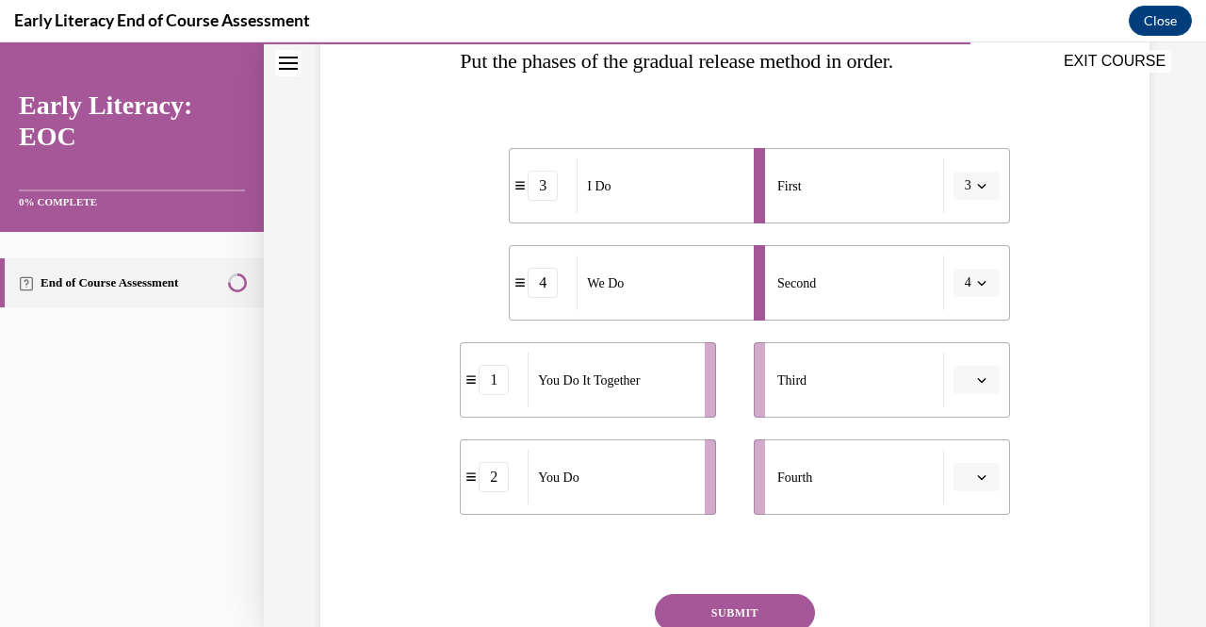
click at [977, 376] on icon "button" at bounding box center [981, 379] width 9 height 9
click at [957, 451] on span "1" at bounding box center [956, 458] width 7 height 15
click at [975, 481] on span "button" at bounding box center [981, 476] width 13 height 13
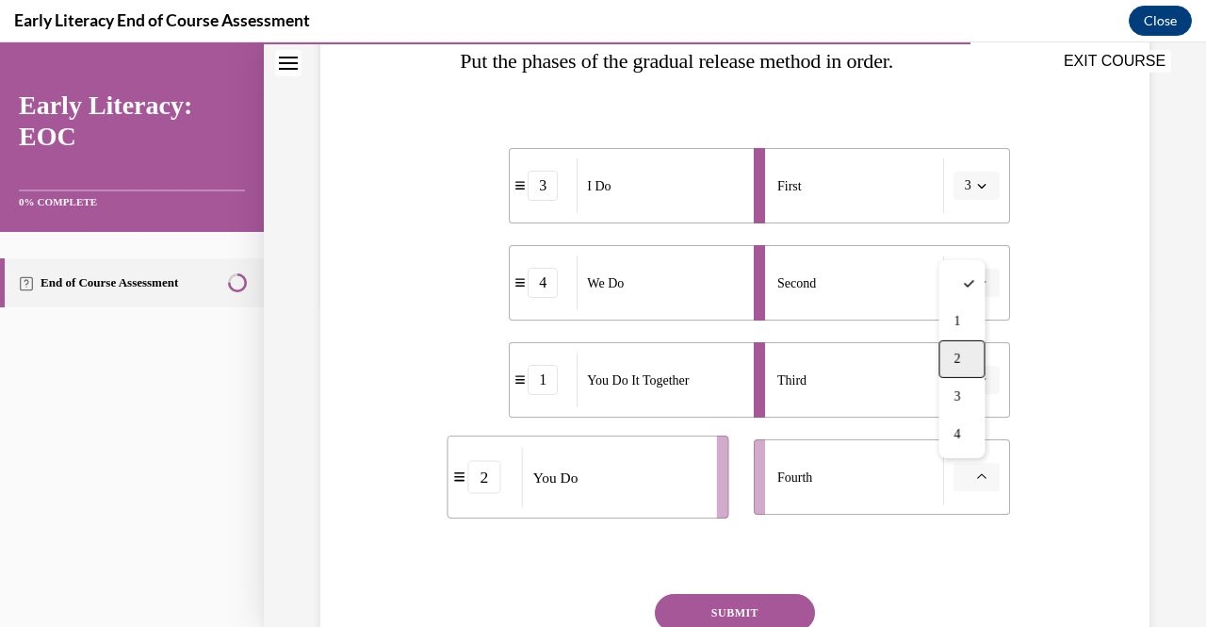
click at [954, 361] on span "2" at bounding box center [956, 358] width 7 height 15
click at [763, 596] on button "SUBMIT" at bounding box center [735, 613] width 160 height 38
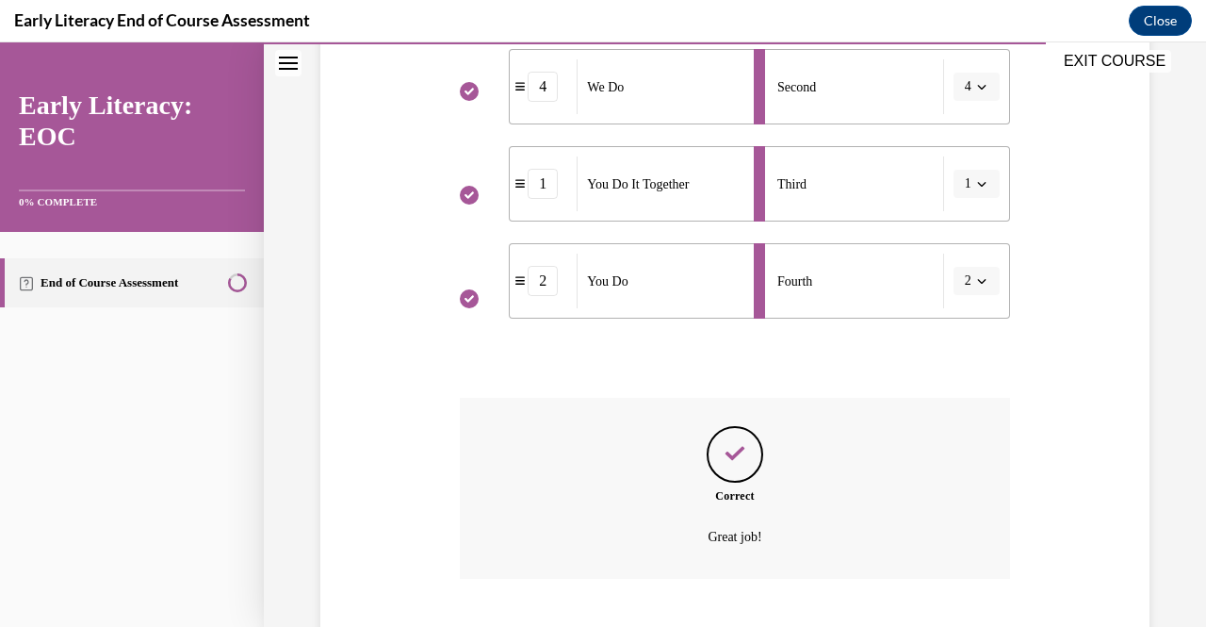
scroll to position [629, 0]
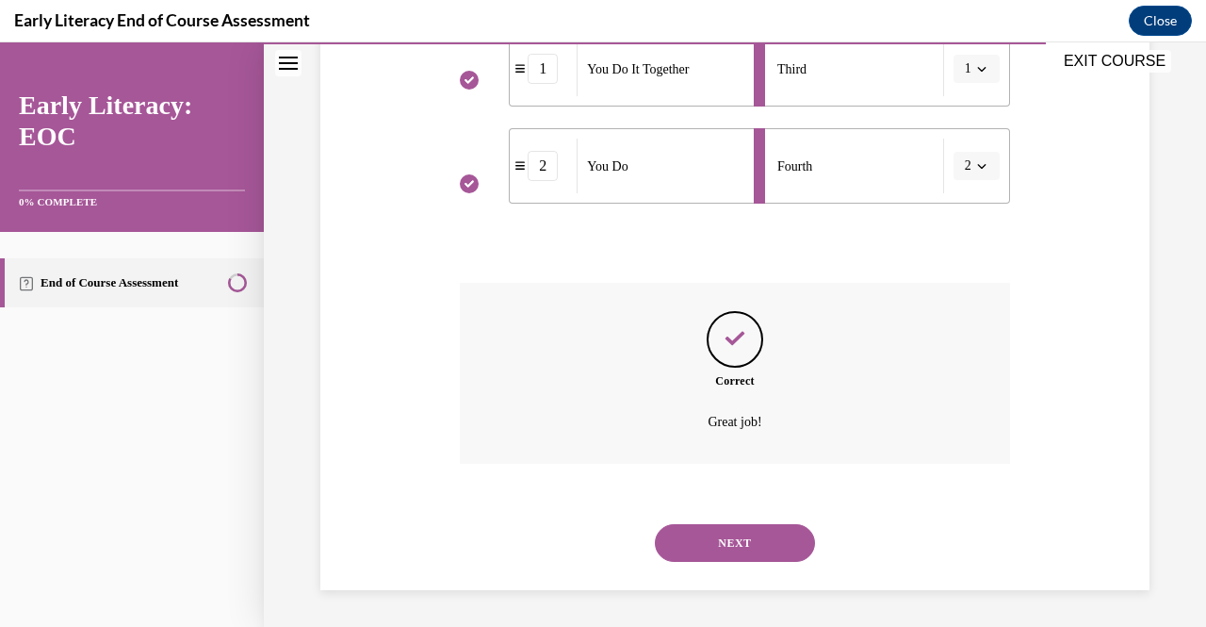
click at [733, 551] on button "NEXT" at bounding box center [735, 543] width 160 height 38
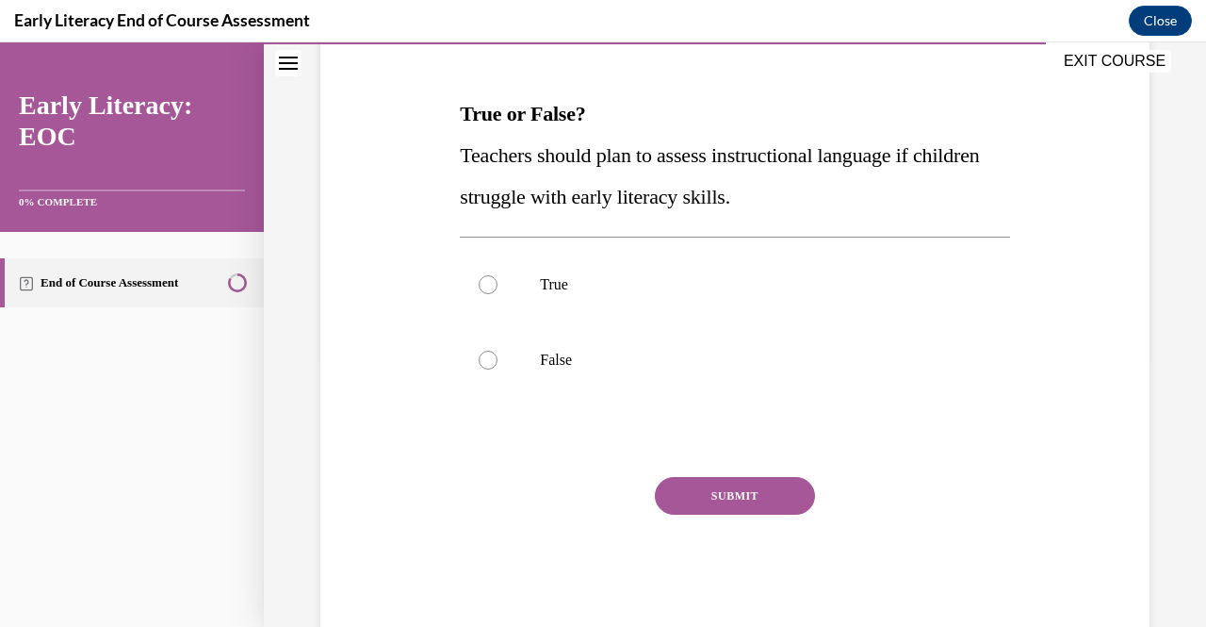
scroll to position [271, 0]
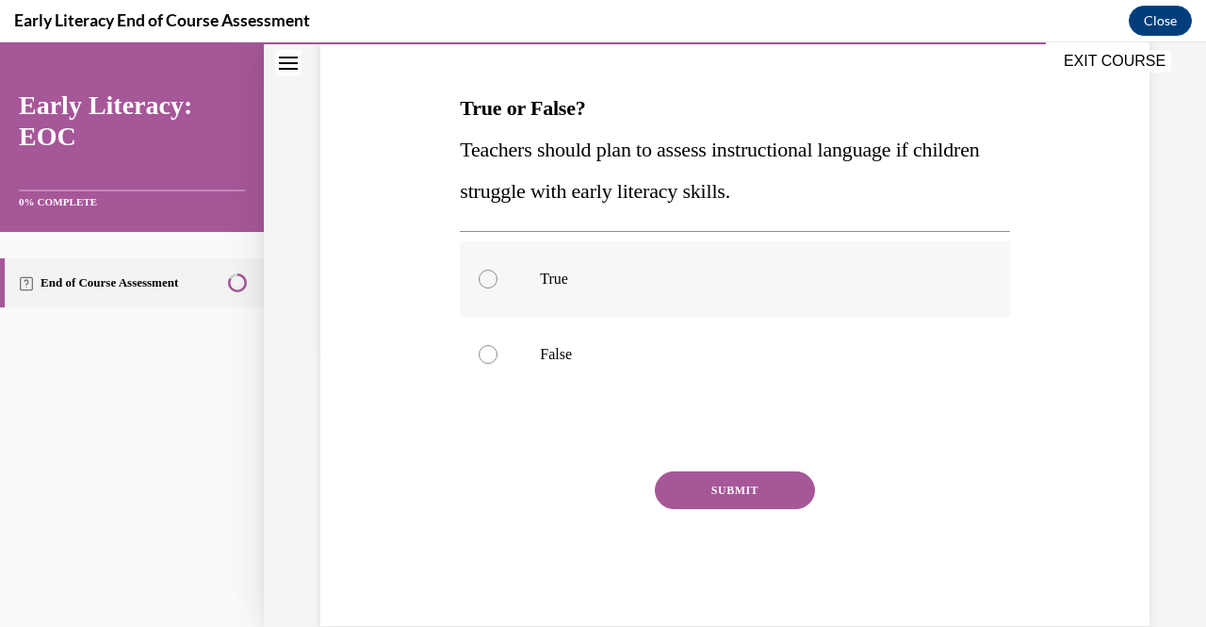
click at [489, 283] on div at bounding box center [488, 278] width 19 height 19
click at [720, 491] on button "SUBMIT" at bounding box center [735, 490] width 160 height 38
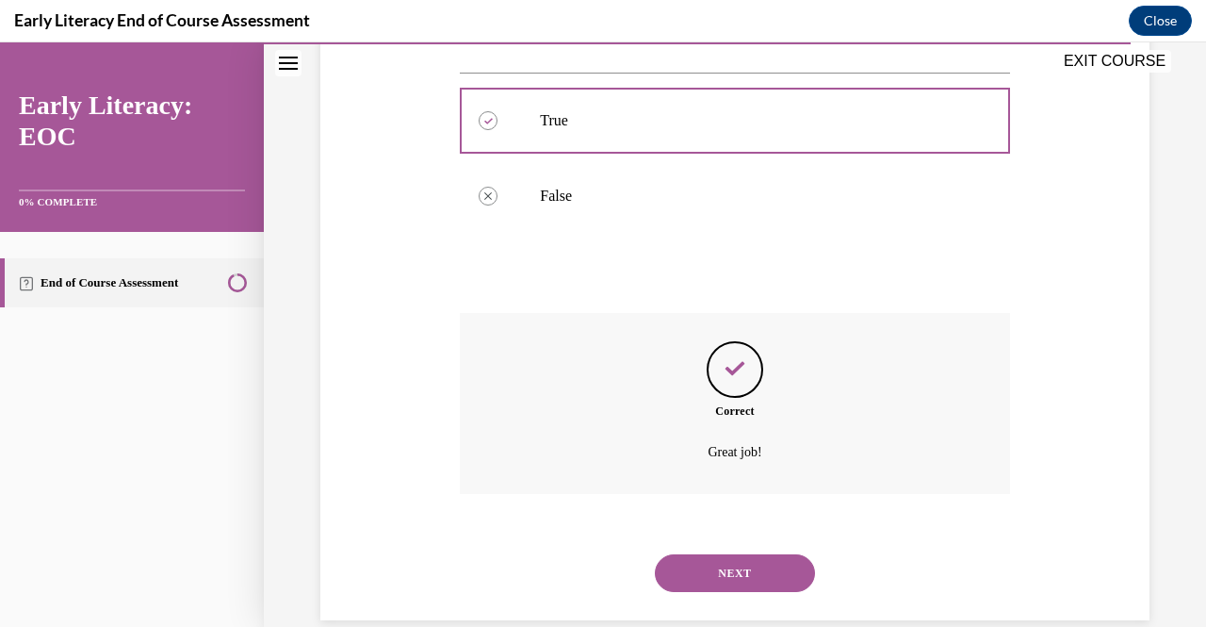
scroll to position [460, 0]
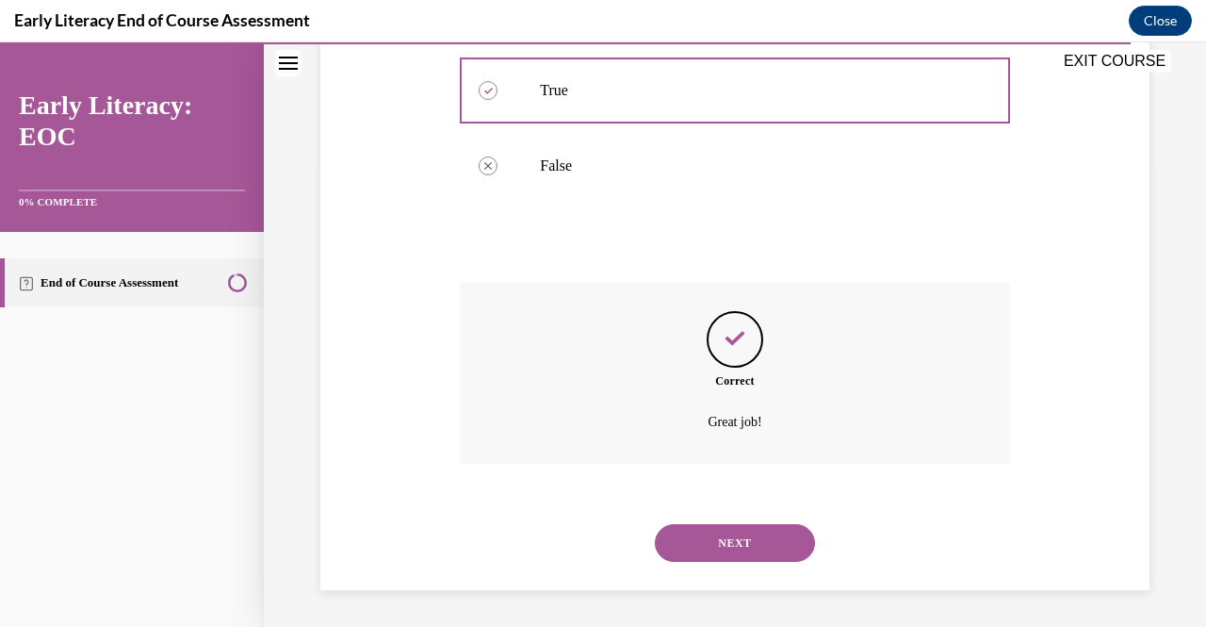
click at [747, 537] on button "NEXT" at bounding box center [735, 543] width 160 height 38
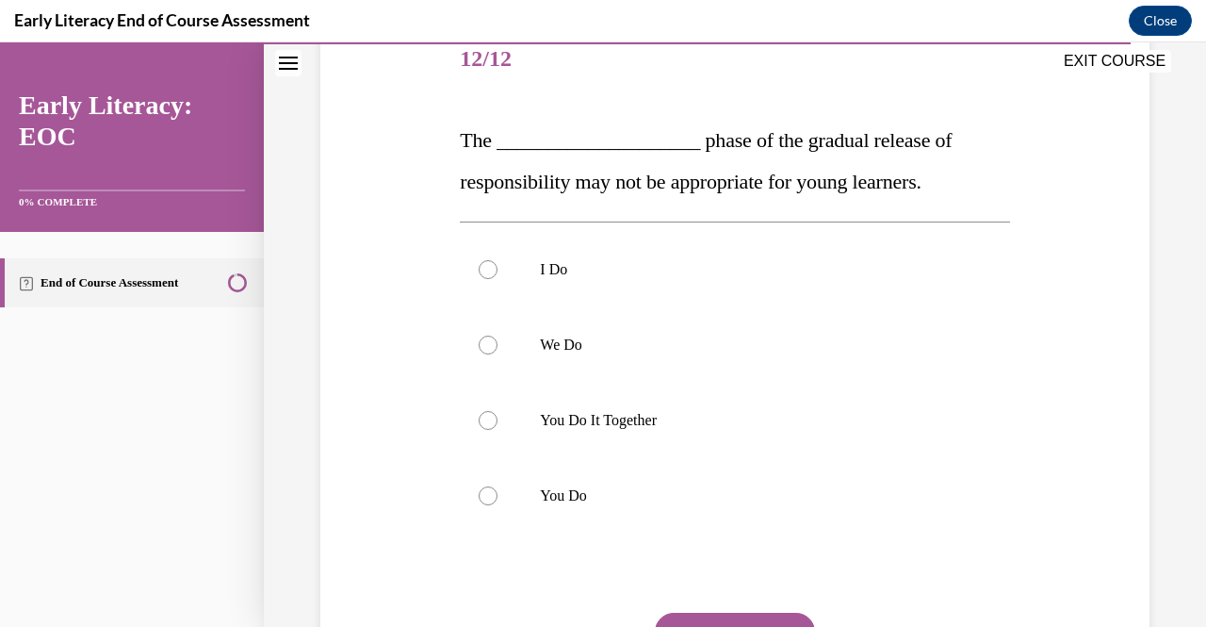
scroll to position [241, 0]
click at [482, 419] on div at bounding box center [488, 418] width 19 height 19
click at [765, 611] on button "SUBMIT" at bounding box center [735, 630] width 160 height 38
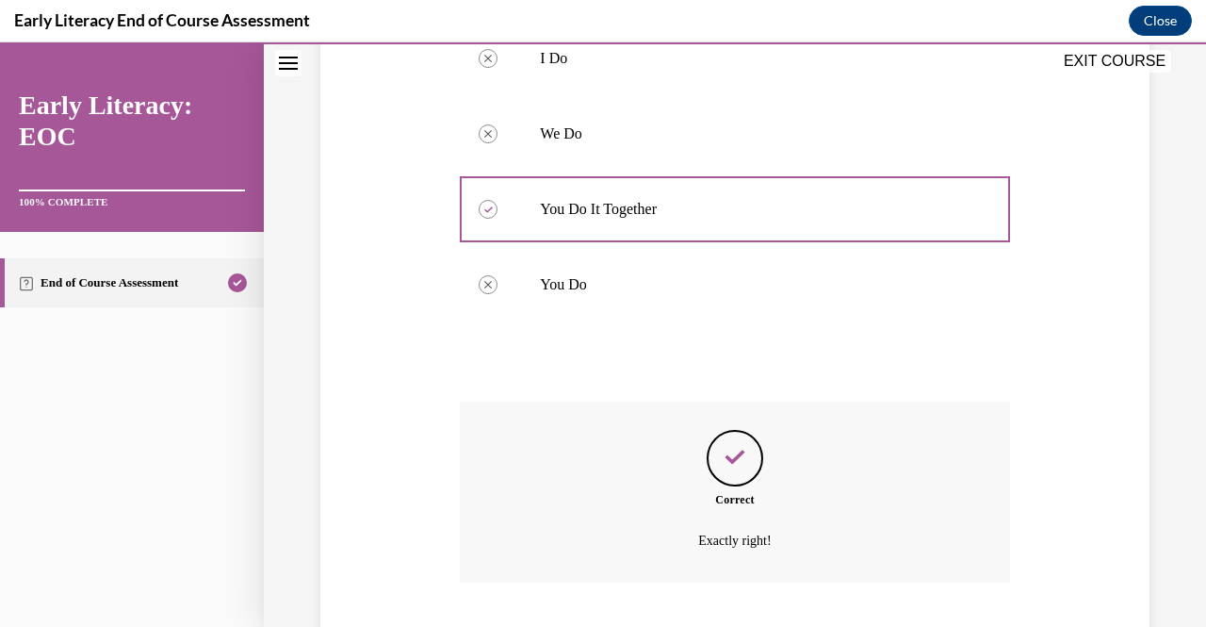
scroll to position [569, 0]
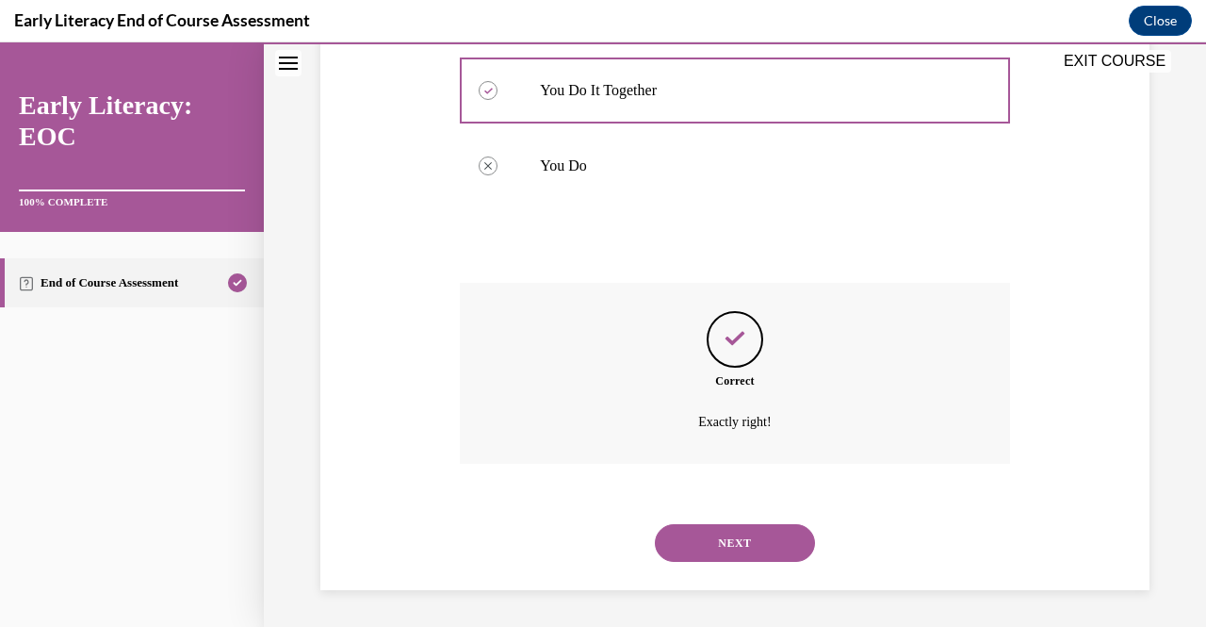
click at [693, 556] on button "NEXT" at bounding box center [735, 543] width 160 height 38
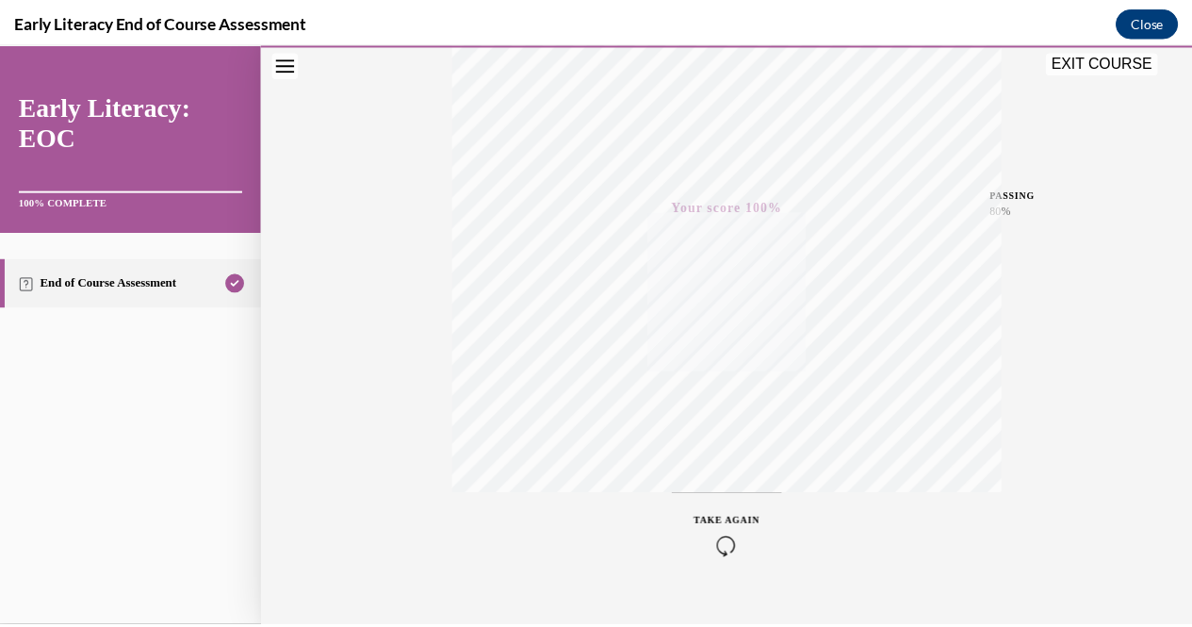
scroll to position [381, 0]
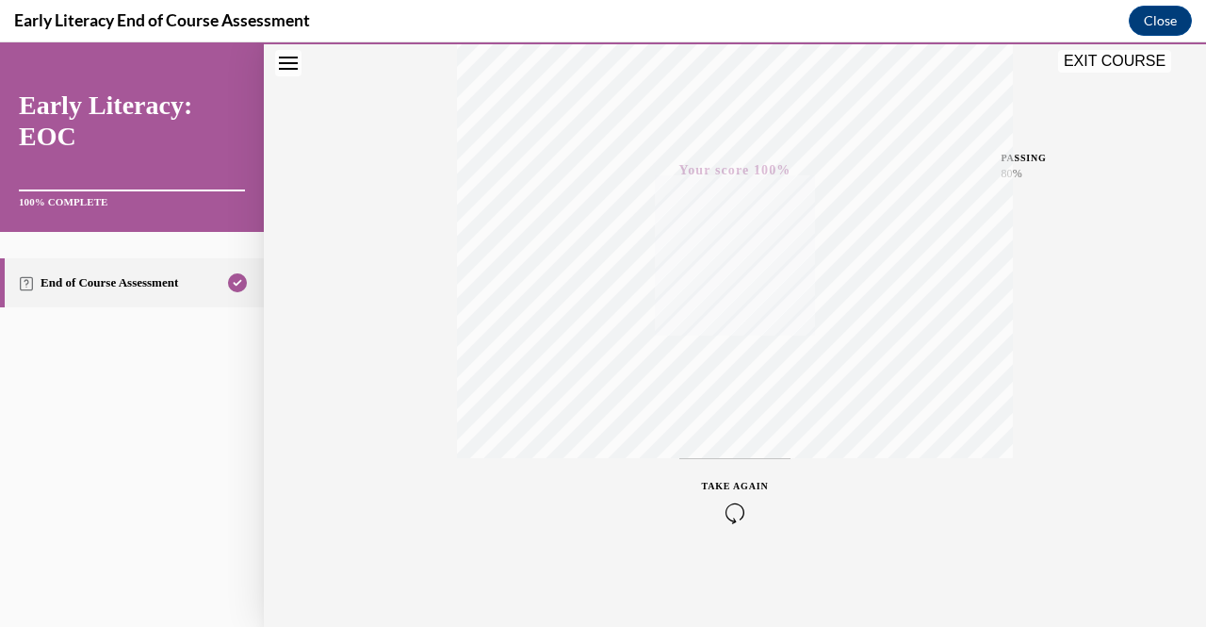
click at [1114, 63] on button "EXIT COURSE" at bounding box center [1114, 61] width 113 height 23
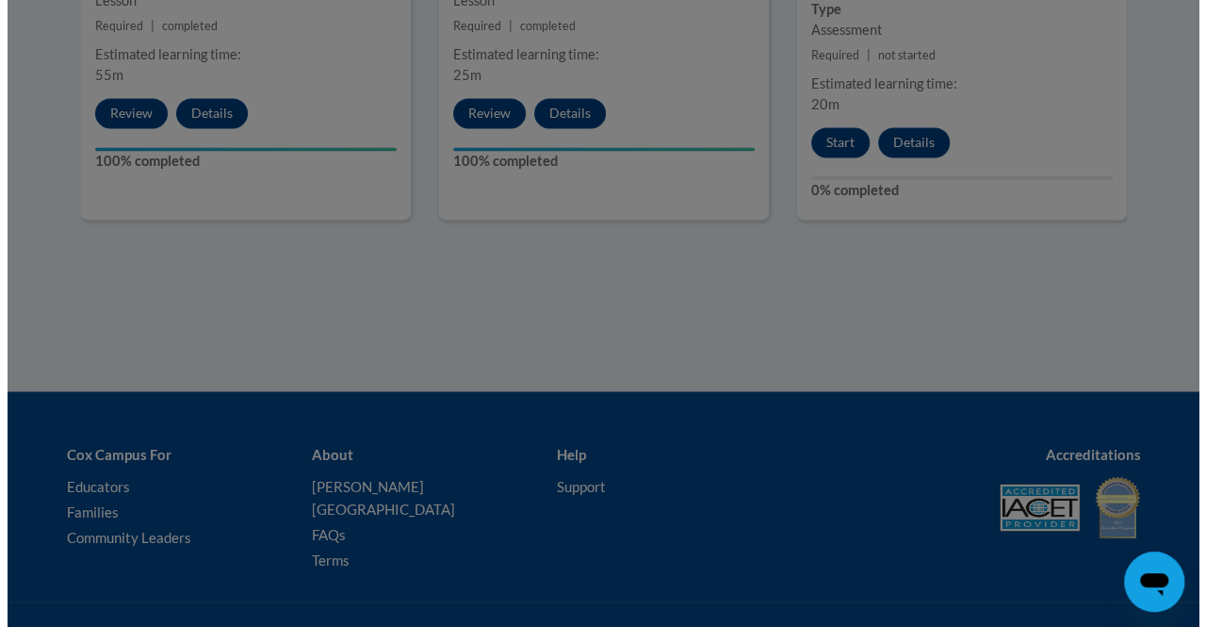
scroll to position [1355, 0]
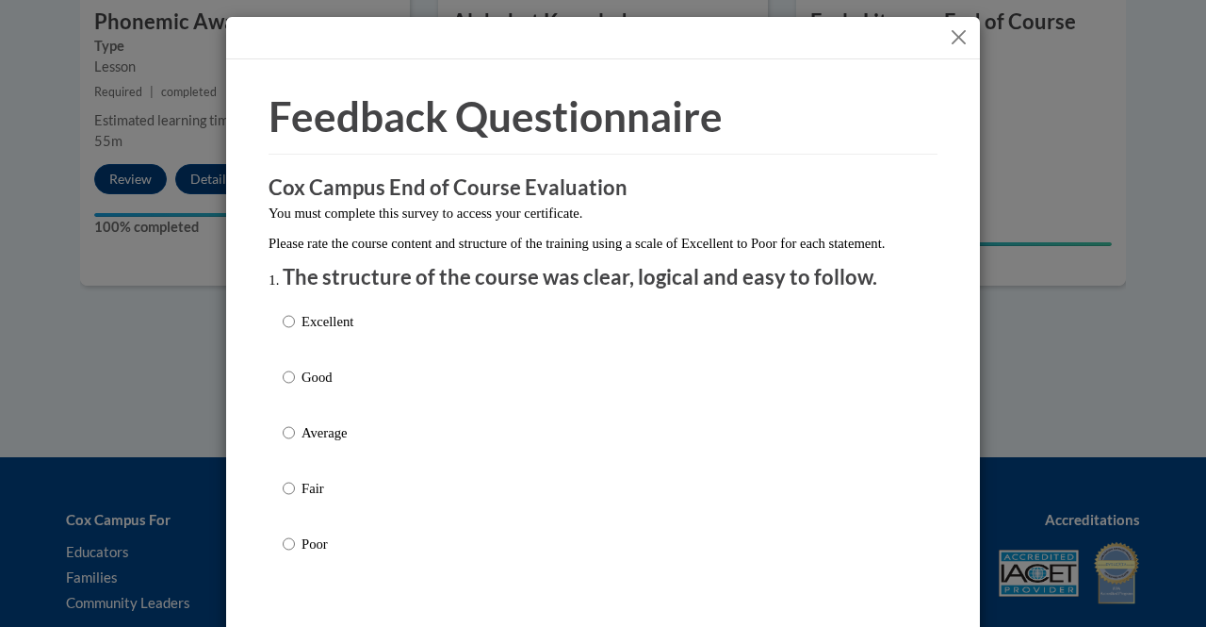
drag, startPoint x: 1198, startPoint y: 396, endPoint x: 1200, endPoint y: 385, distance: 10.5
click at [284, 332] on input "Excellent" at bounding box center [289, 321] width 12 height 21
radio input "true"
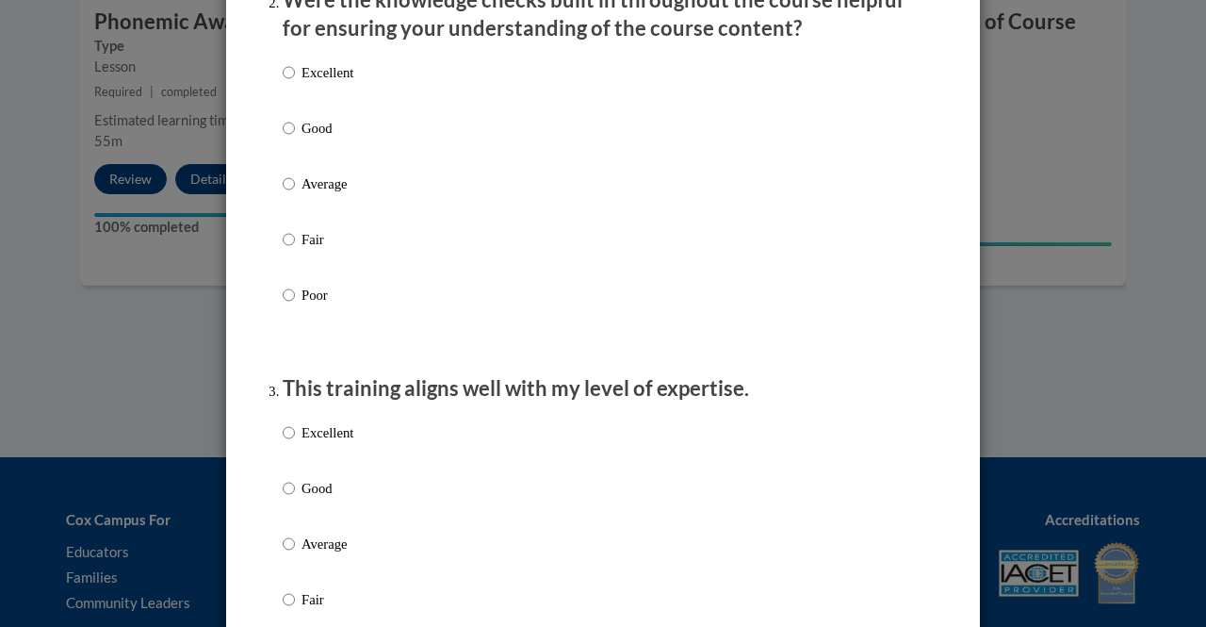
scroll to position [641, 0]
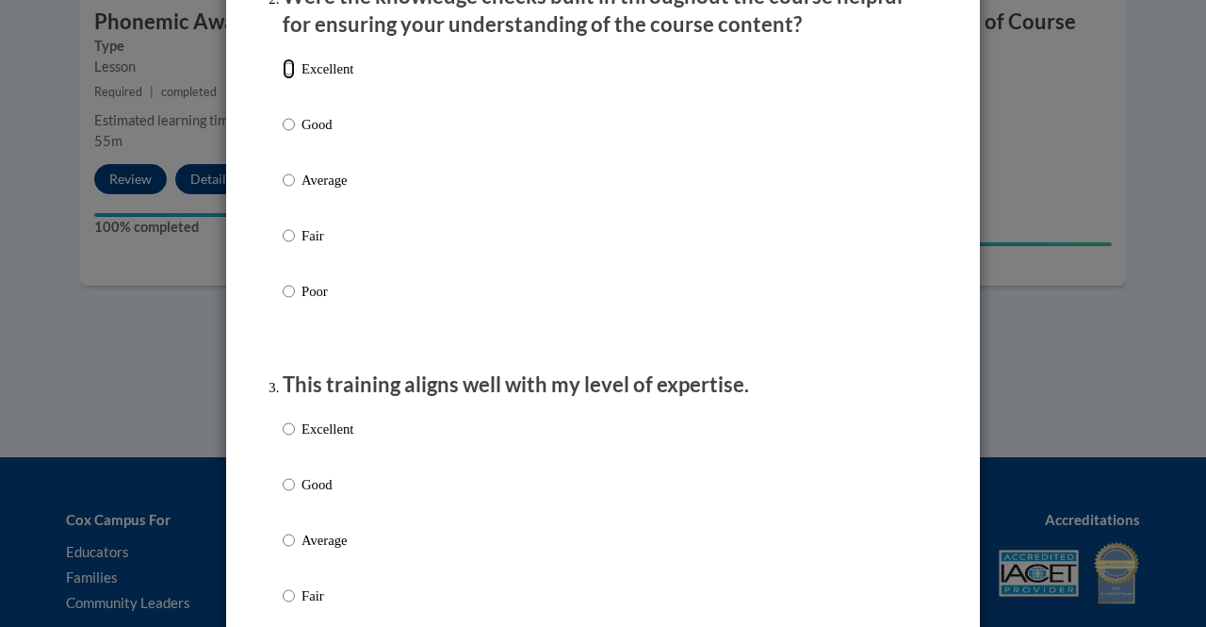
click at [285, 79] on input "Excellent" at bounding box center [289, 68] width 12 height 21
radio input "true"
click at [283, 495] on input "Good" at bounding box center [289, 484] width 12 height 21
radio input "true"
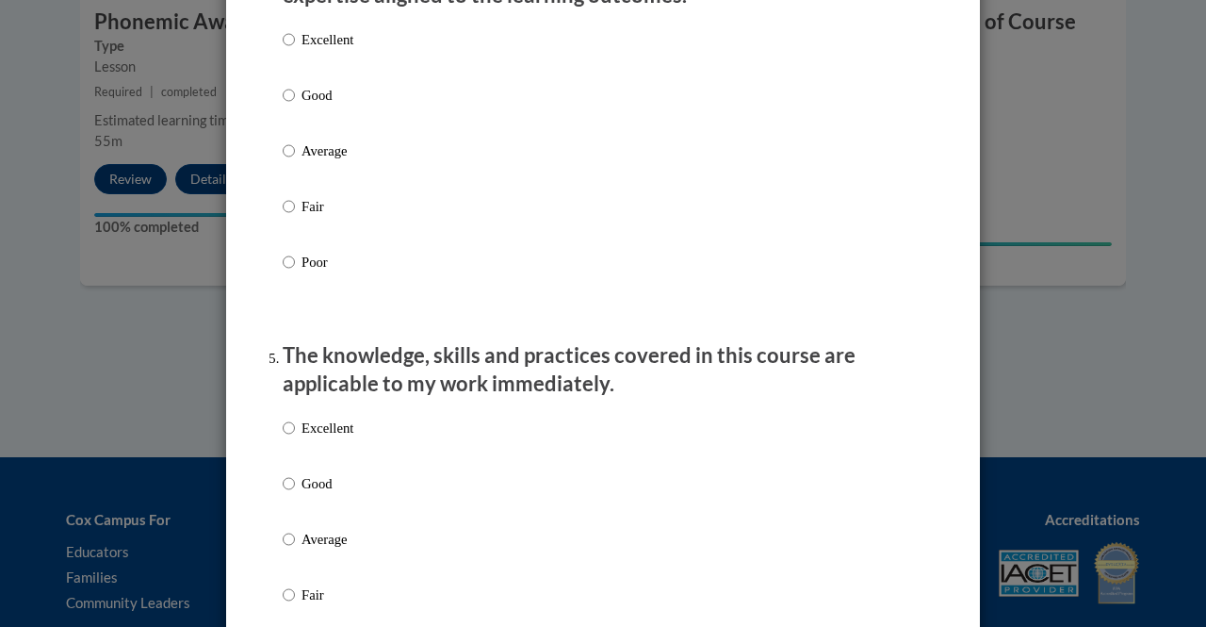
scroll to position [1423, 0]
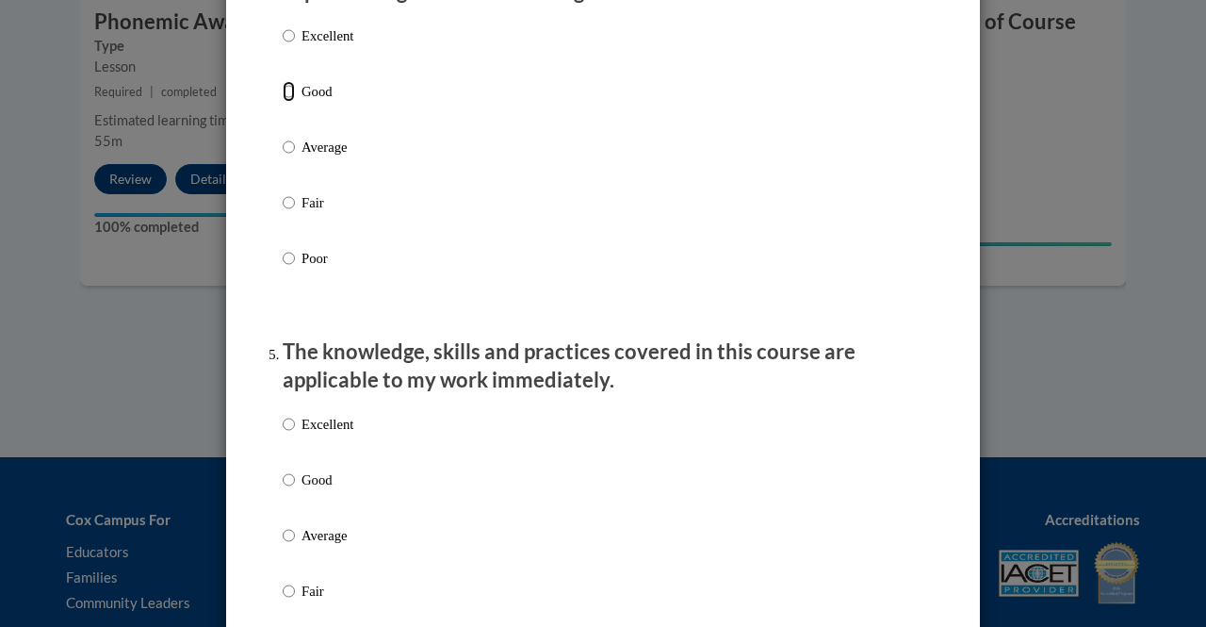
click at [283, 102] on input "Good" at bounding box center [289, 91] width 12 height 21
radio input "true"
click at [283, 490] on input "Good" at bounding box center [289, 479] width 12 height 21
radio input "true"
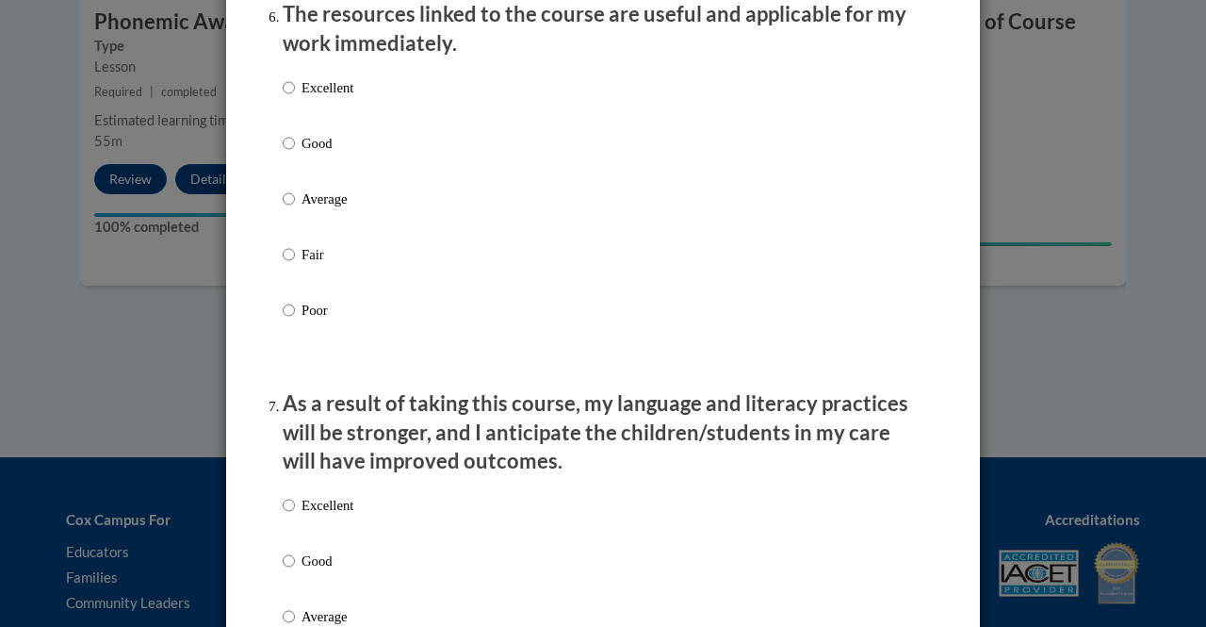
scroll to position [2159, 0]
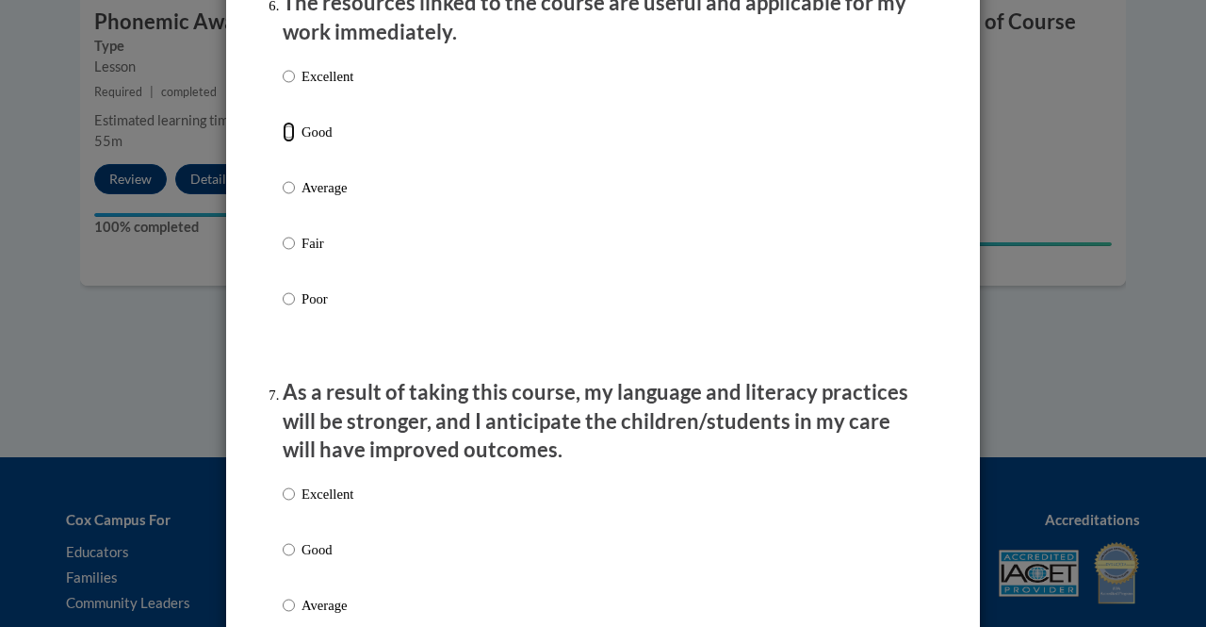
click at [283, 142] on input "Good" at bounding box center [289, 132] width 12 height 21
radio input "true"
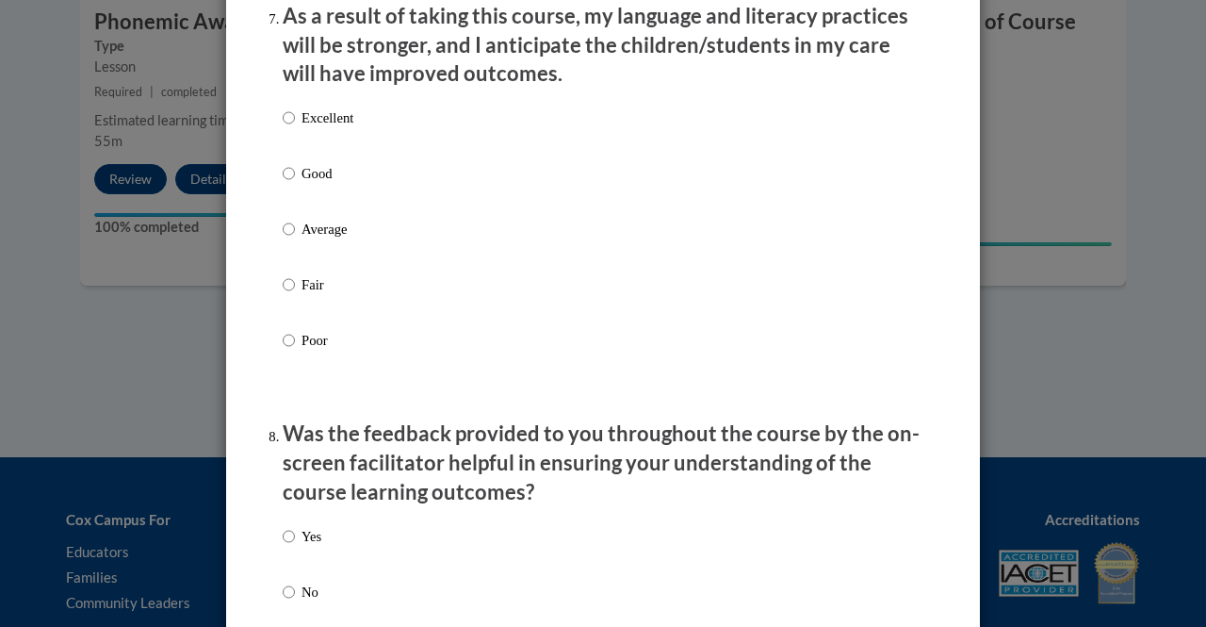
scroll to position [2561, 0]
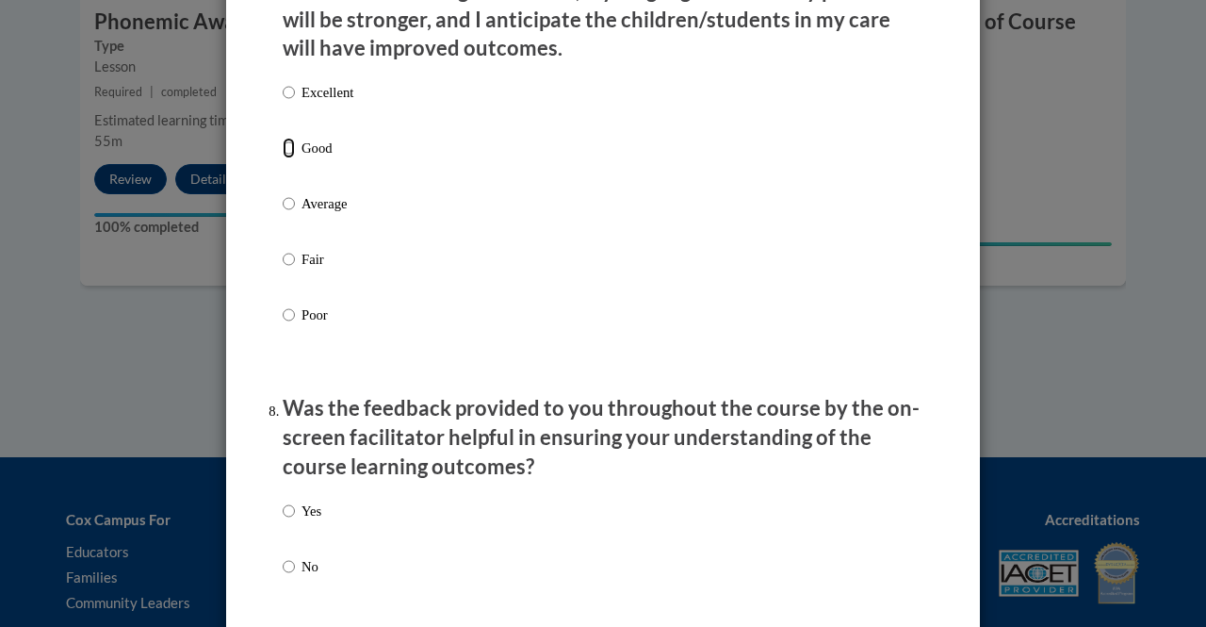
click at [283, 158] on input "Good" at bounding box center [289, 148] width 12 height 21
radio input "true"
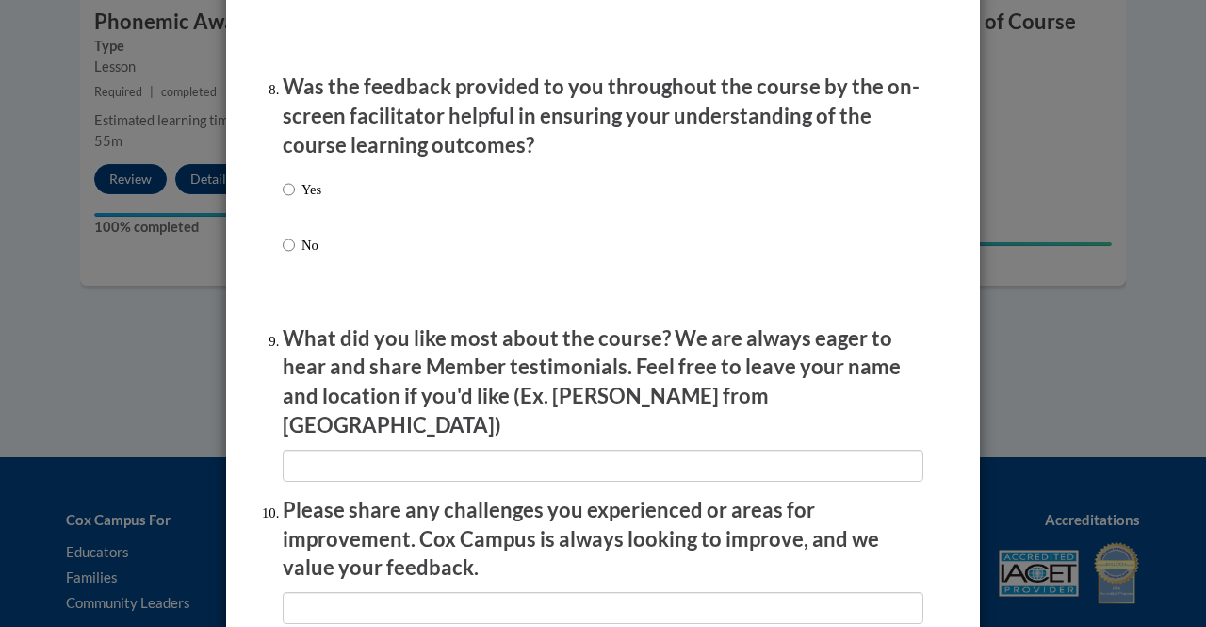
scroll to position [2887, 0]
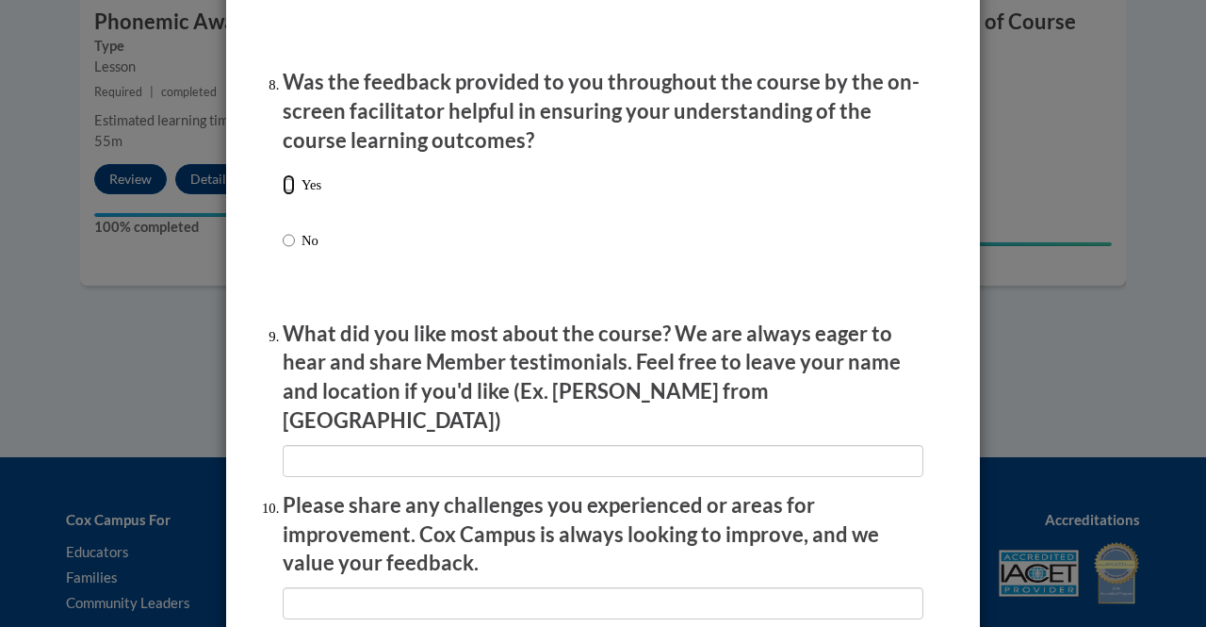
click at [284, 195] on input "Yes" at bounding box center [289, 184] width 12 height 21
radio input "true"
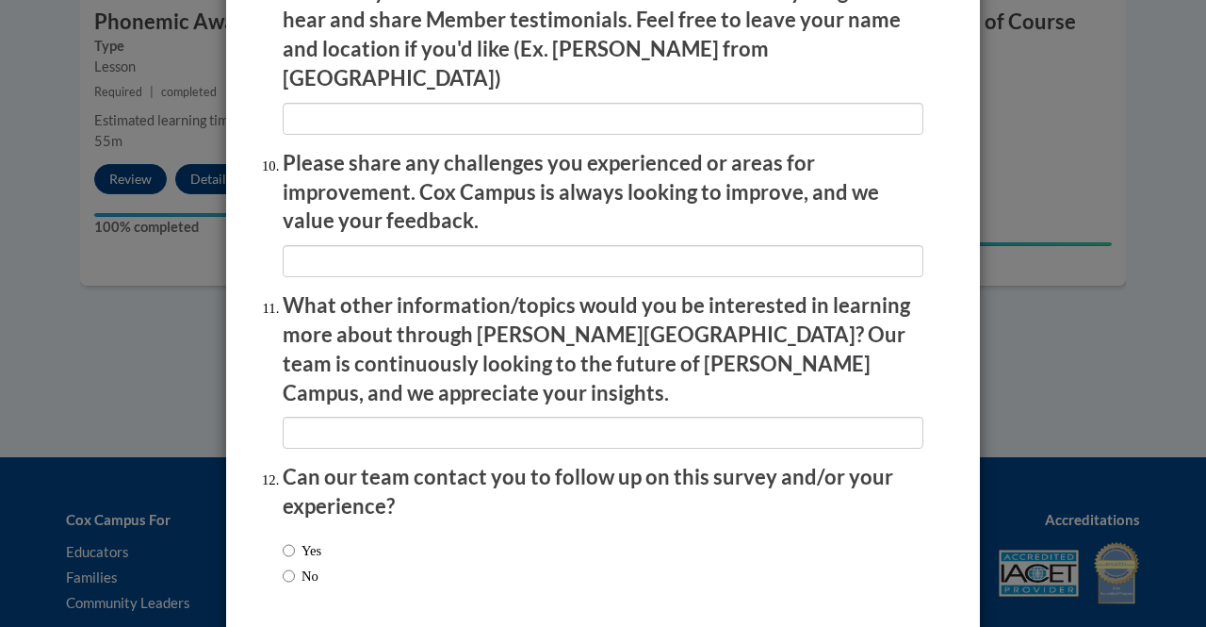
scroll to position [3291, 0]
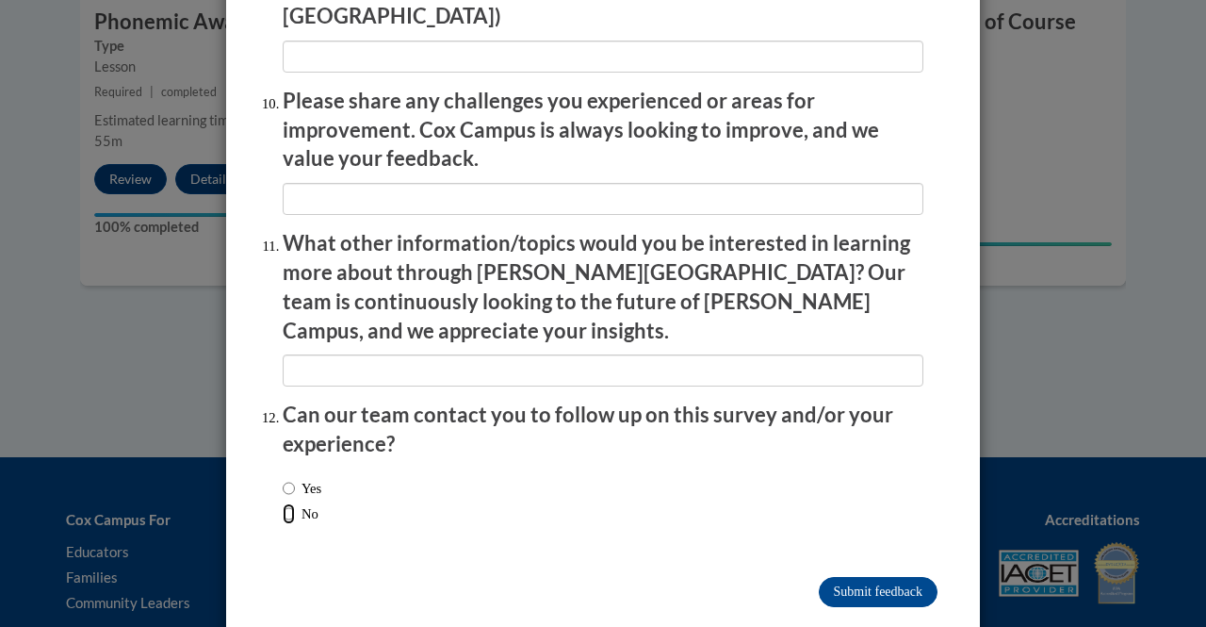
click at [285, 503] on input "No" at bounding box center [289, 513] width 12 height 21
radio input "true"
click at [891, 577] on input "Submit feedback" at bounding box center [878, 592] width 119 height 30
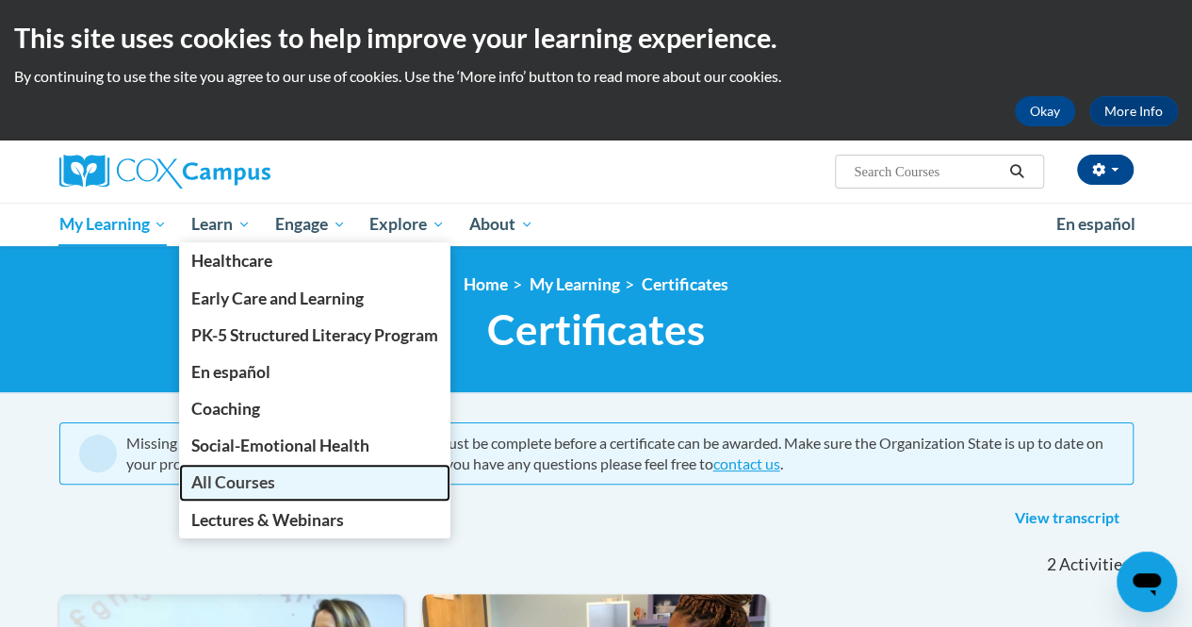
click at [258, 493] on link "All Courses" at bounding box center [314, 482] width 271 height 37
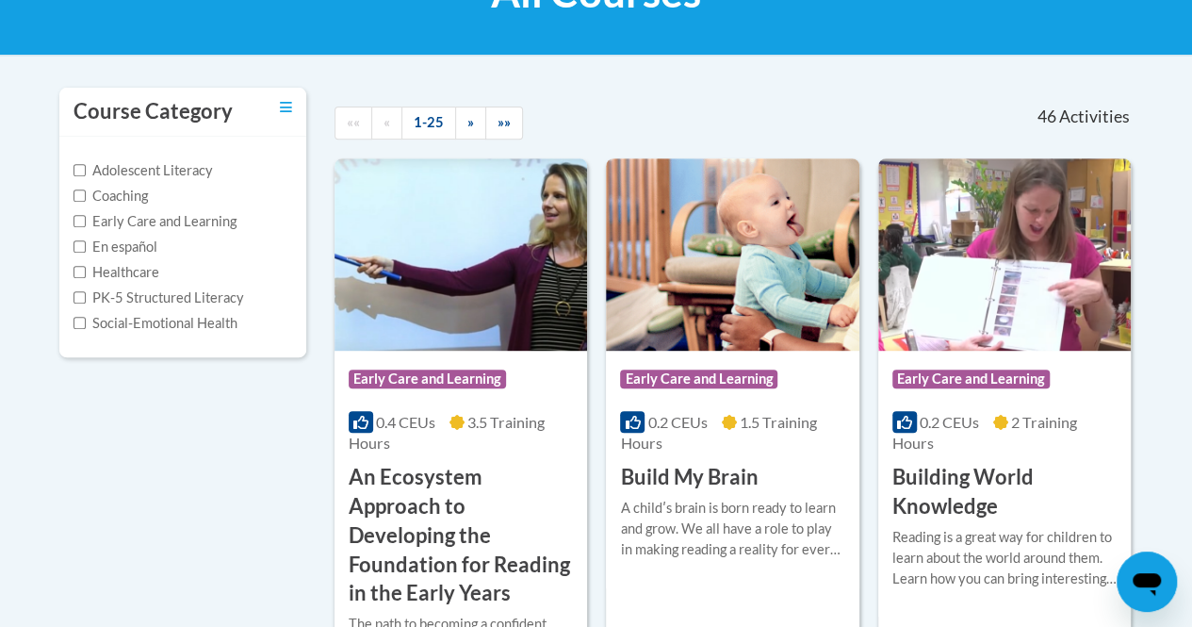
scroll to position [349, 0]
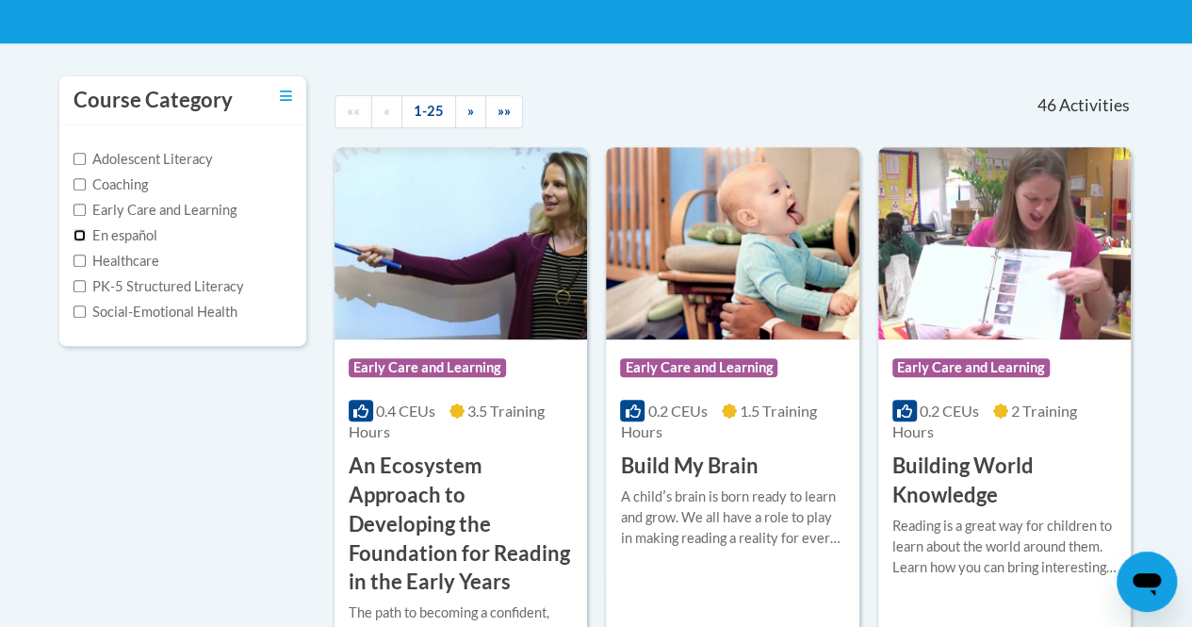
click at [81, 233] on input "En español" at bounding box center [79, 235] width 12 height 12
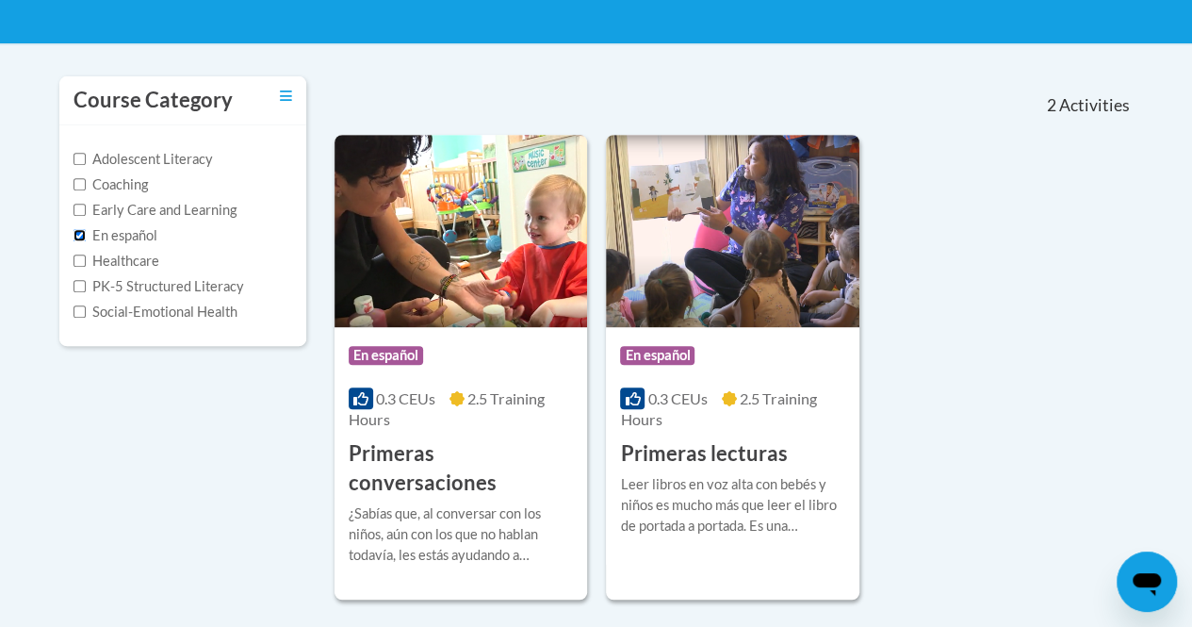
click at [81, 233] on input "En español" at bounding box center [79, 235] width 12 height 12
checkbox input "false"
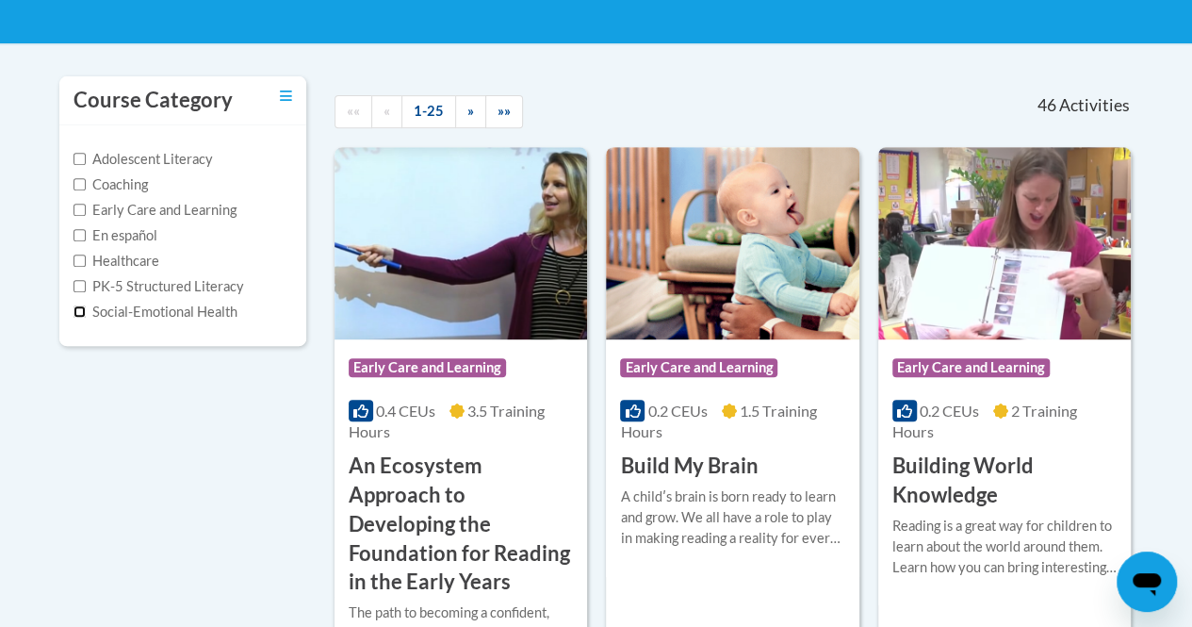
click at [80, 312] on input "Social-Emotional Health" at bounding box center [79, 311] width 12 height 12
checkbox input "true"
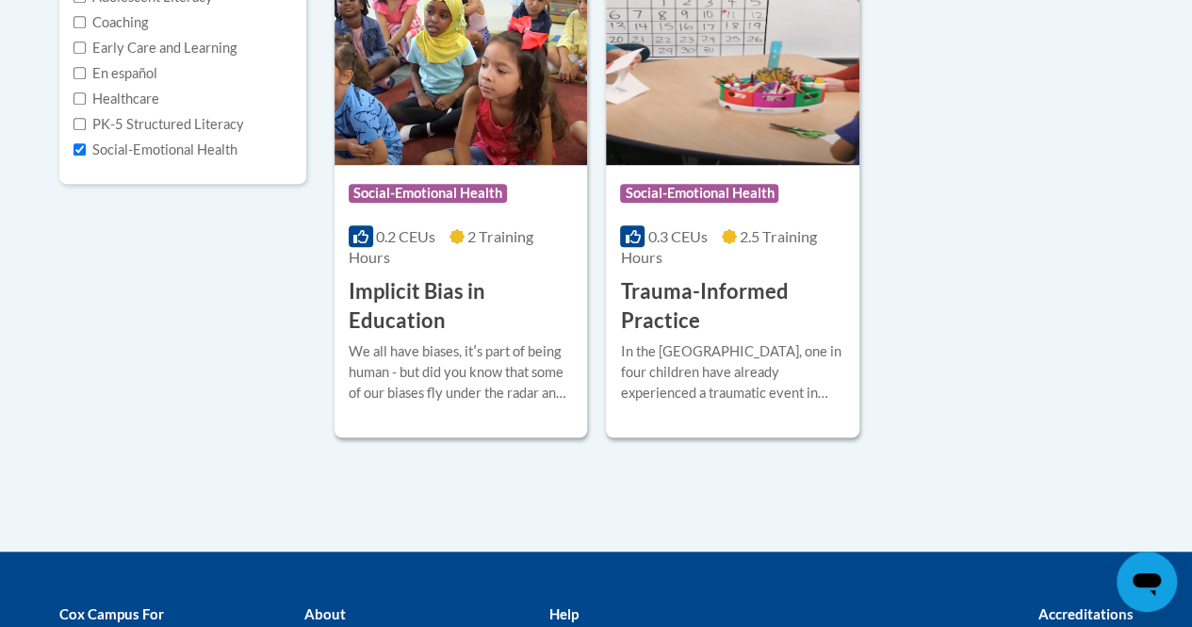
scroll to position [507, 0]
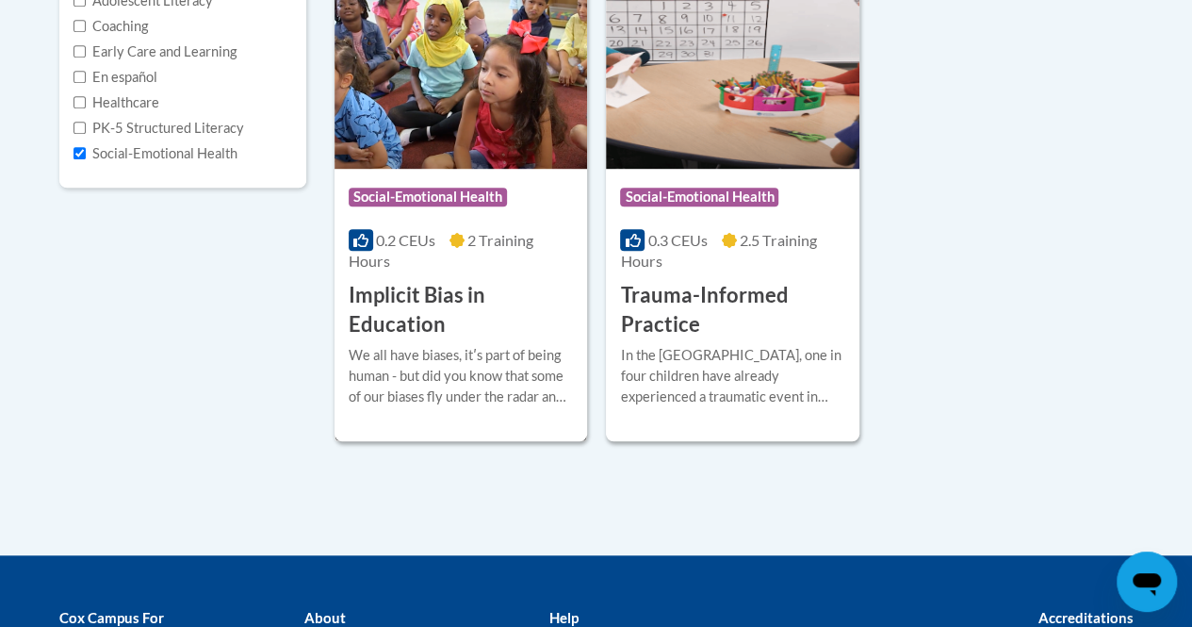
click at [411, 284] on h3 "Implicit Bias in Education" at bounding box center [461, 310] width 224 height 58
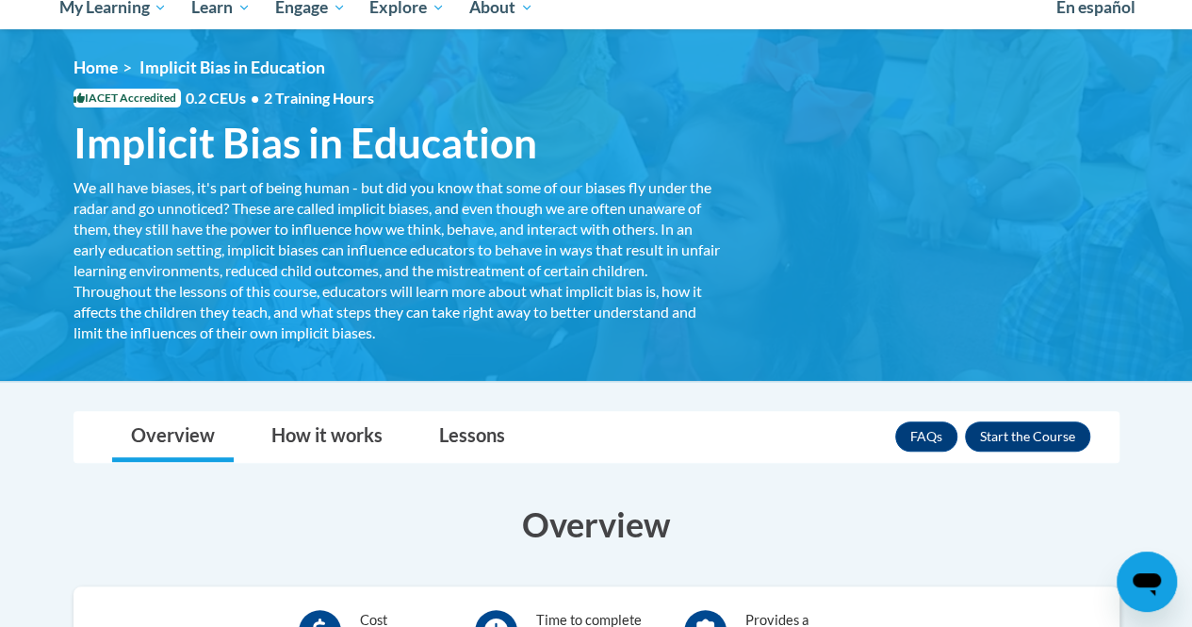
scroll to position [289, 0]
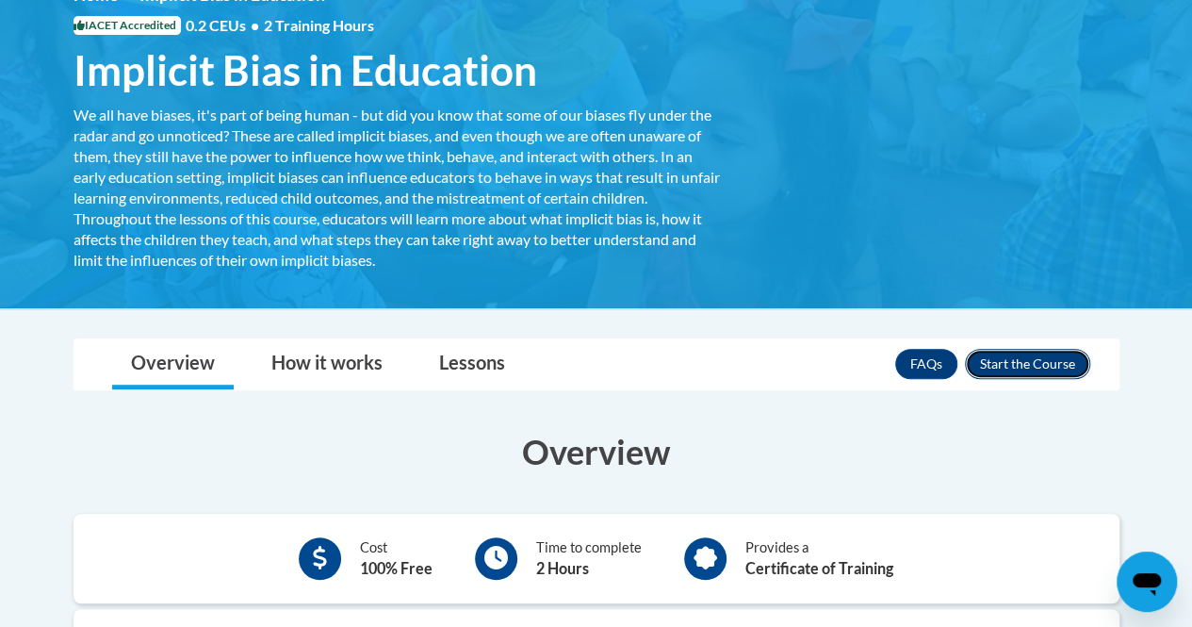
click at [1068, 368] on button "Enroll" at bounding box center [1027, 364] width 125 height 30
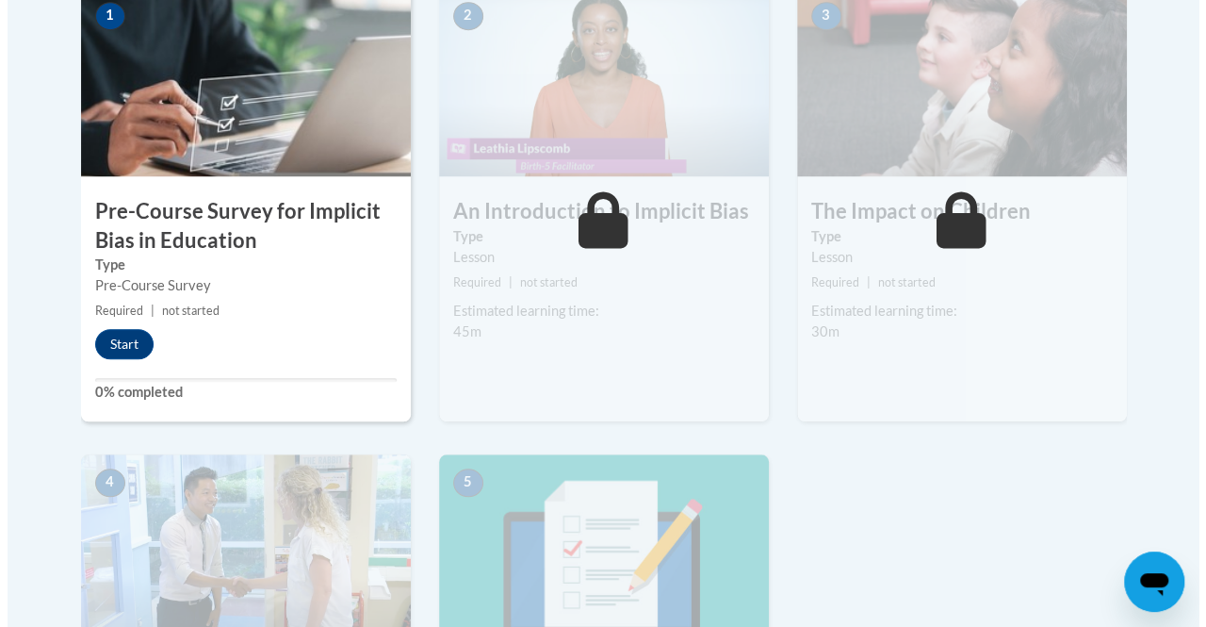
scroll to position [669, 0]
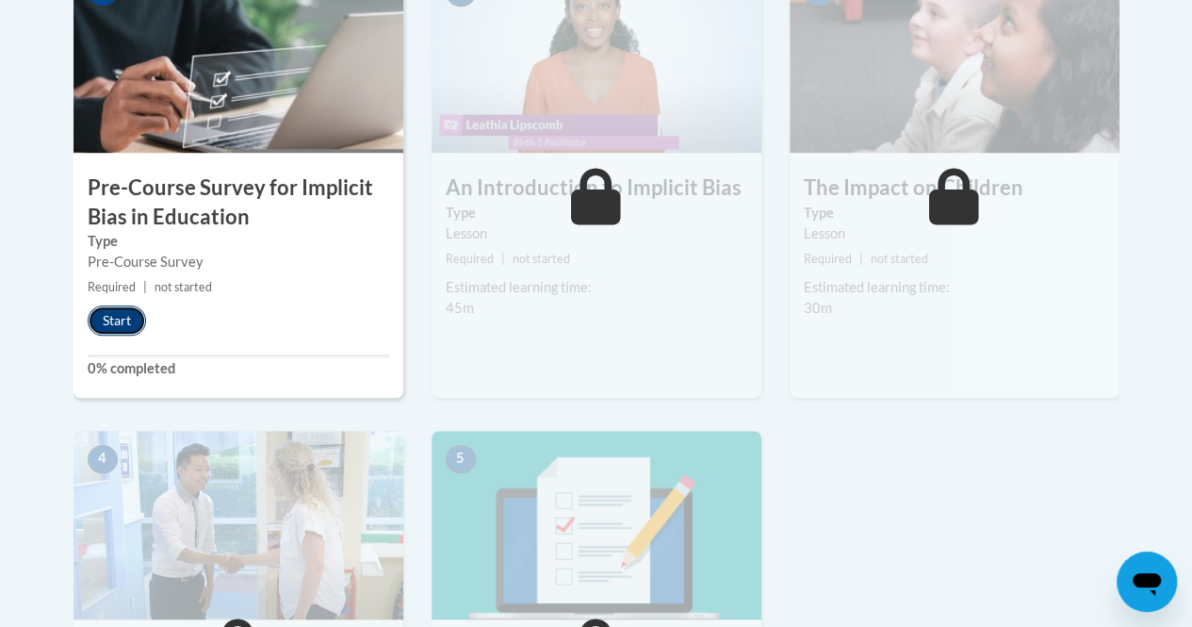
click at [119, 313] on button "Start" at bounding box center [117, 320] width 58 height 30
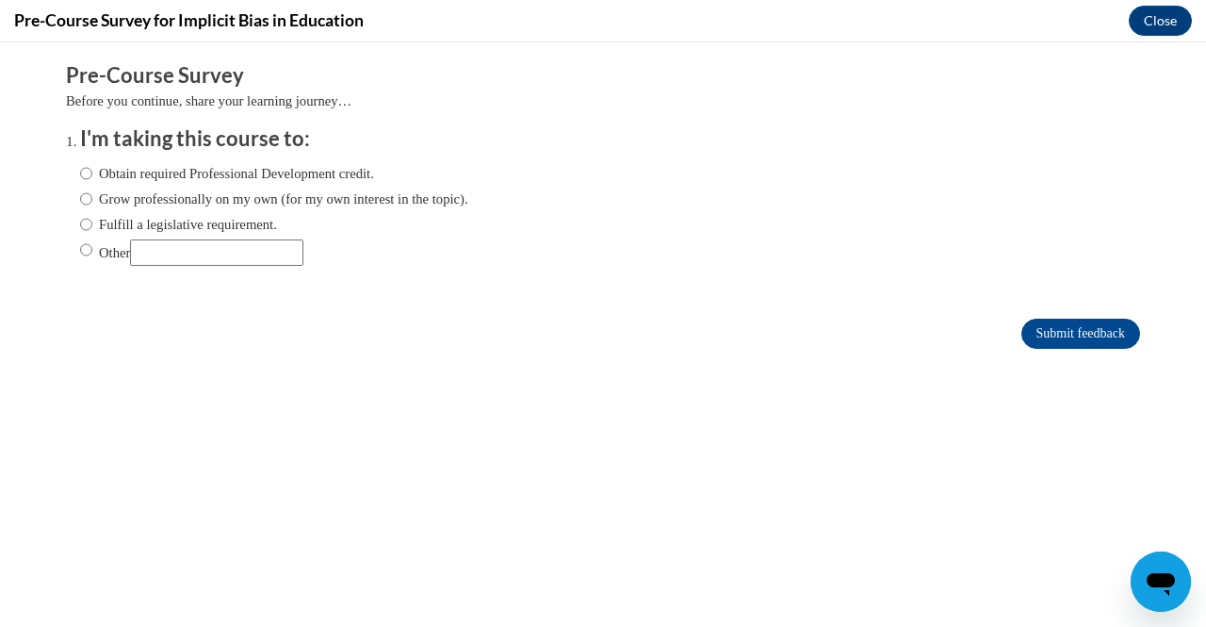
scroll to position [0, 0]
click at [80, 199] on input "Grow professionally on my own (for my own interest in the topic)." at bounding box center [86, 198] width 12 height 21
radio input "true"
click at [1085, 331] on input "Submit feedback" at bounding box center [1080, 333] width 119 height 30
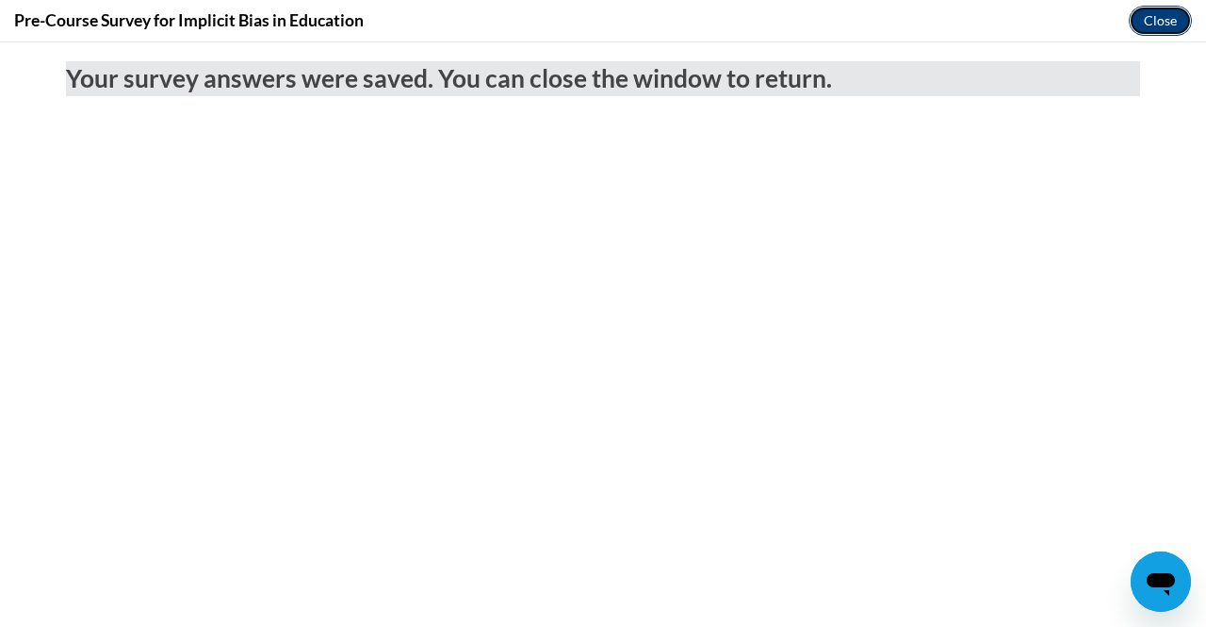
click at [1175, 10] on button "Close" at bounding box center [1160, 21] width 63 height 30
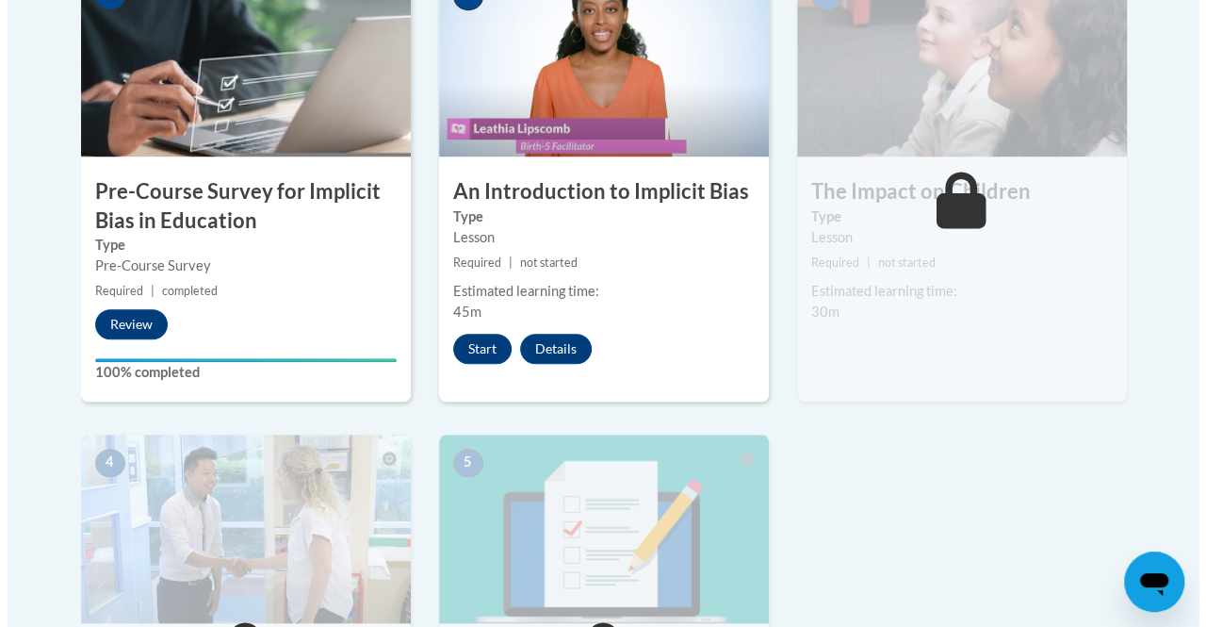
scroll to position [691, 0]
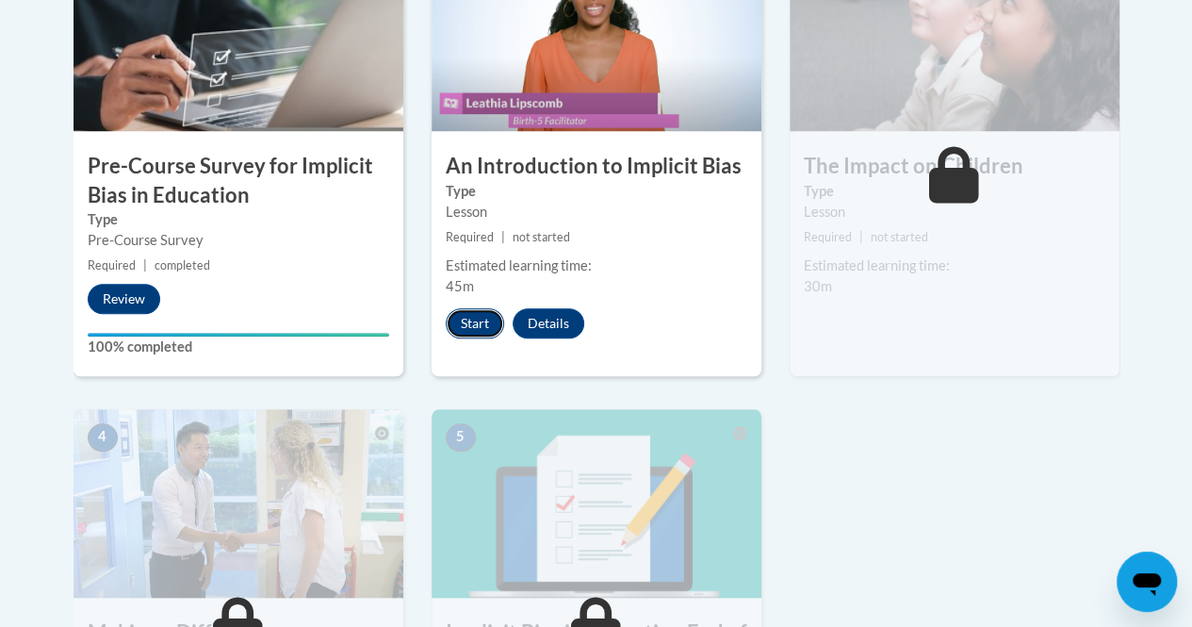
click at [464, 325] on button "Start" at bounding box center [475, 323] width 58 height 30
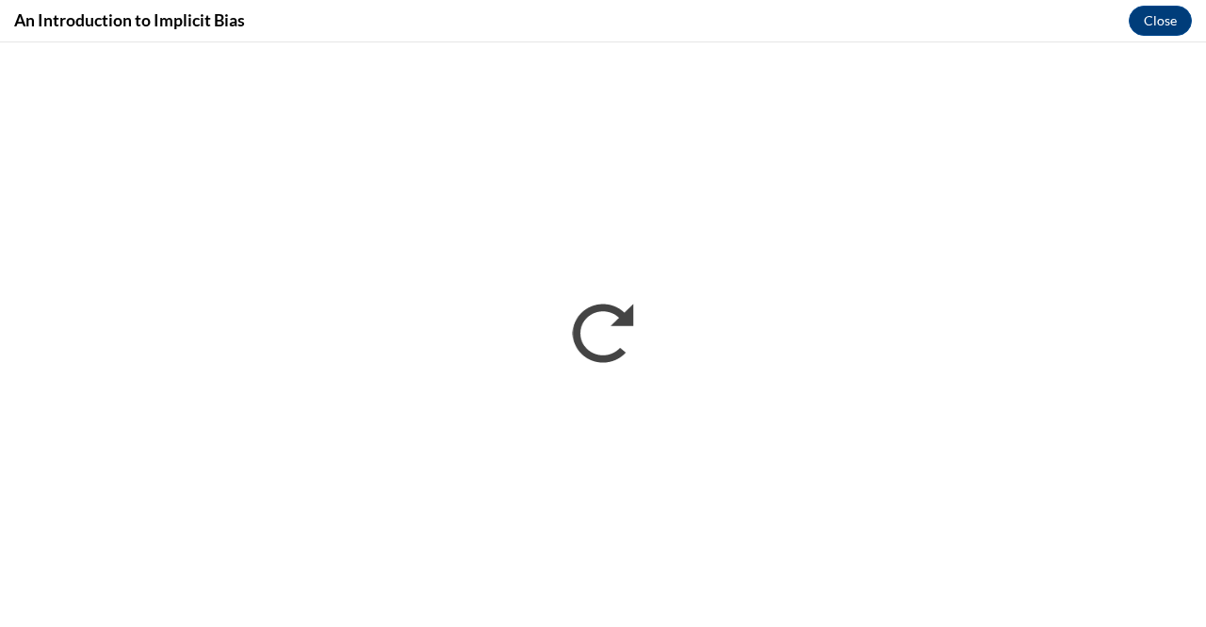
scroll to position [0, 0]
